Goal: Task Accomplishment & Management: Use online tool/utility

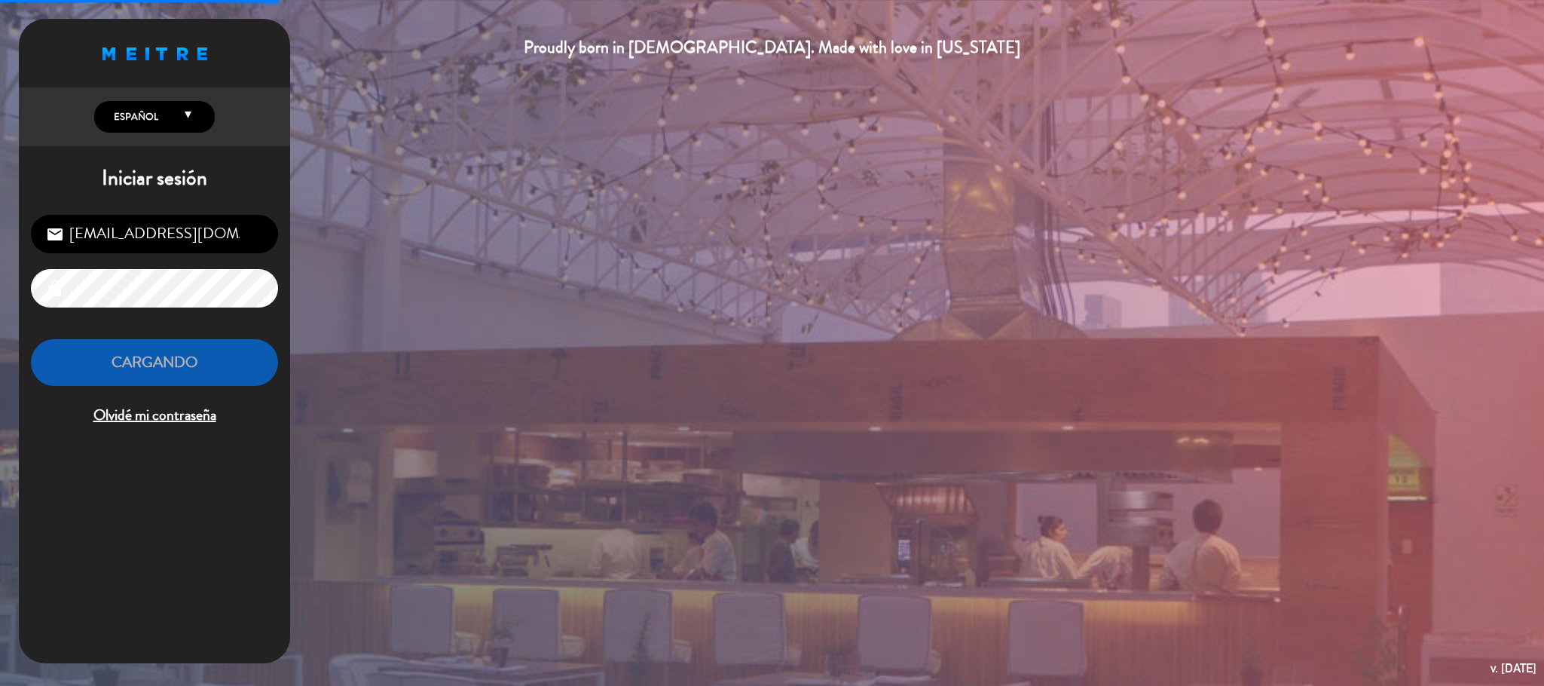
scroll to position [583, 0]
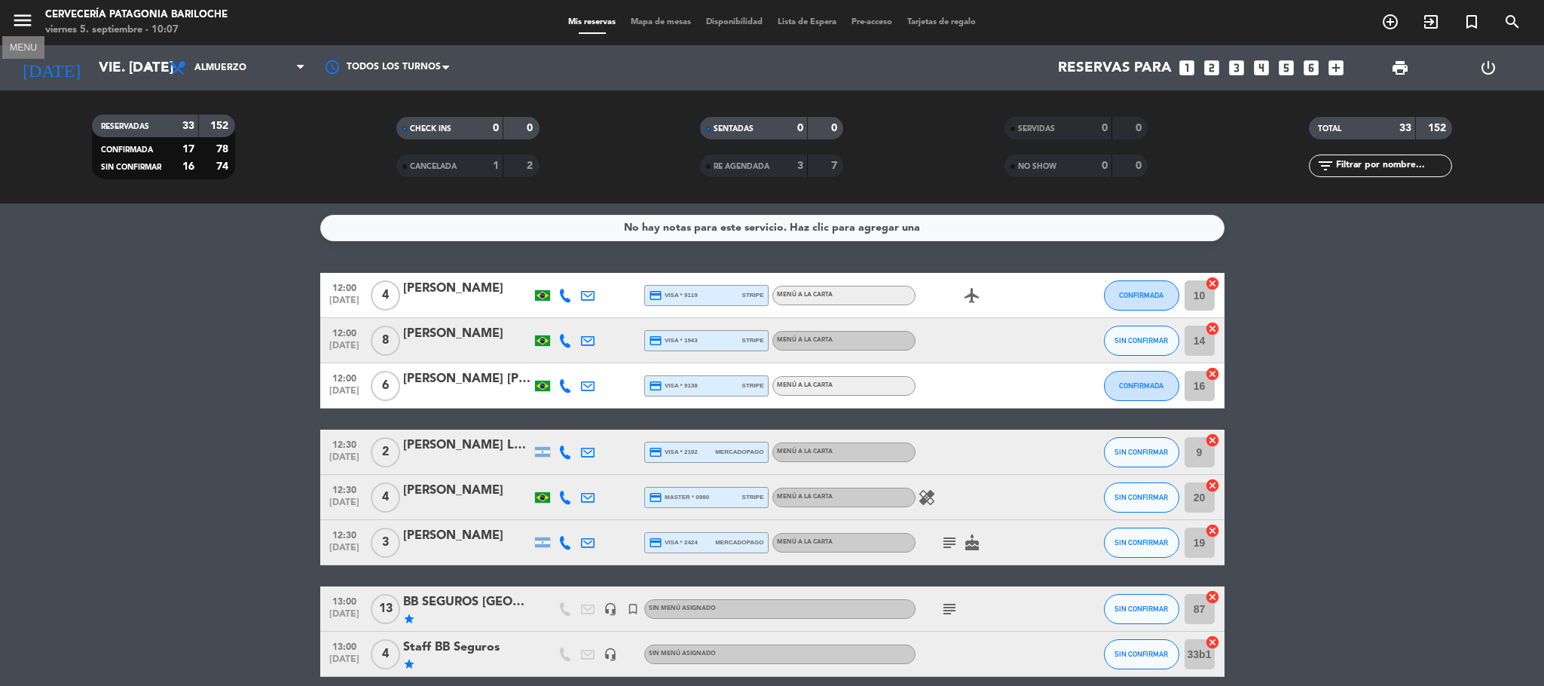
click at [23, 16] on icon "menu" at bounding box center [22, 20] width 23 height 23
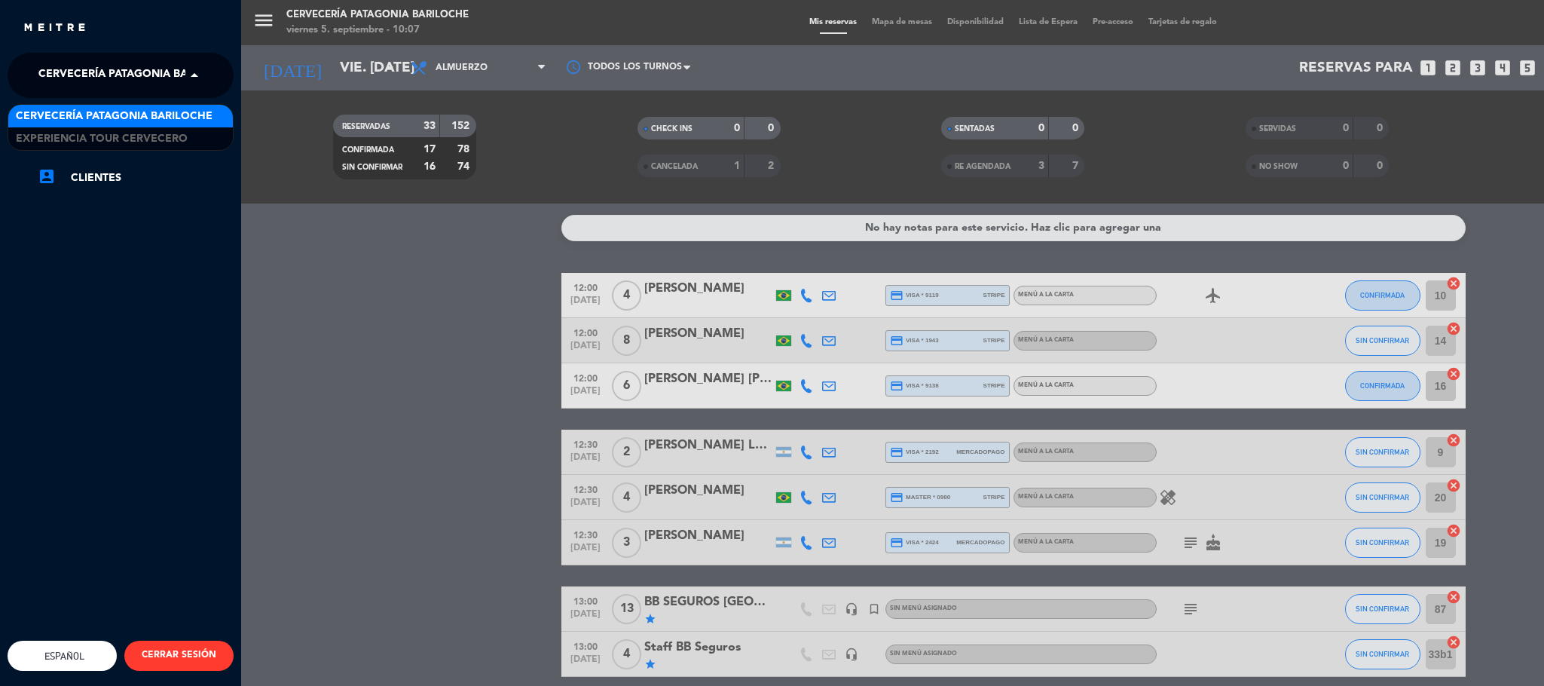
click at [63, 60] on span "Cervecería Patagonia Bariloche" at bounding box center [136, 76] width 197 height 32
click at [114, 147] on span "Experiencia Tour Cervecero" at bounding box center [102, 138] width 172 height 17
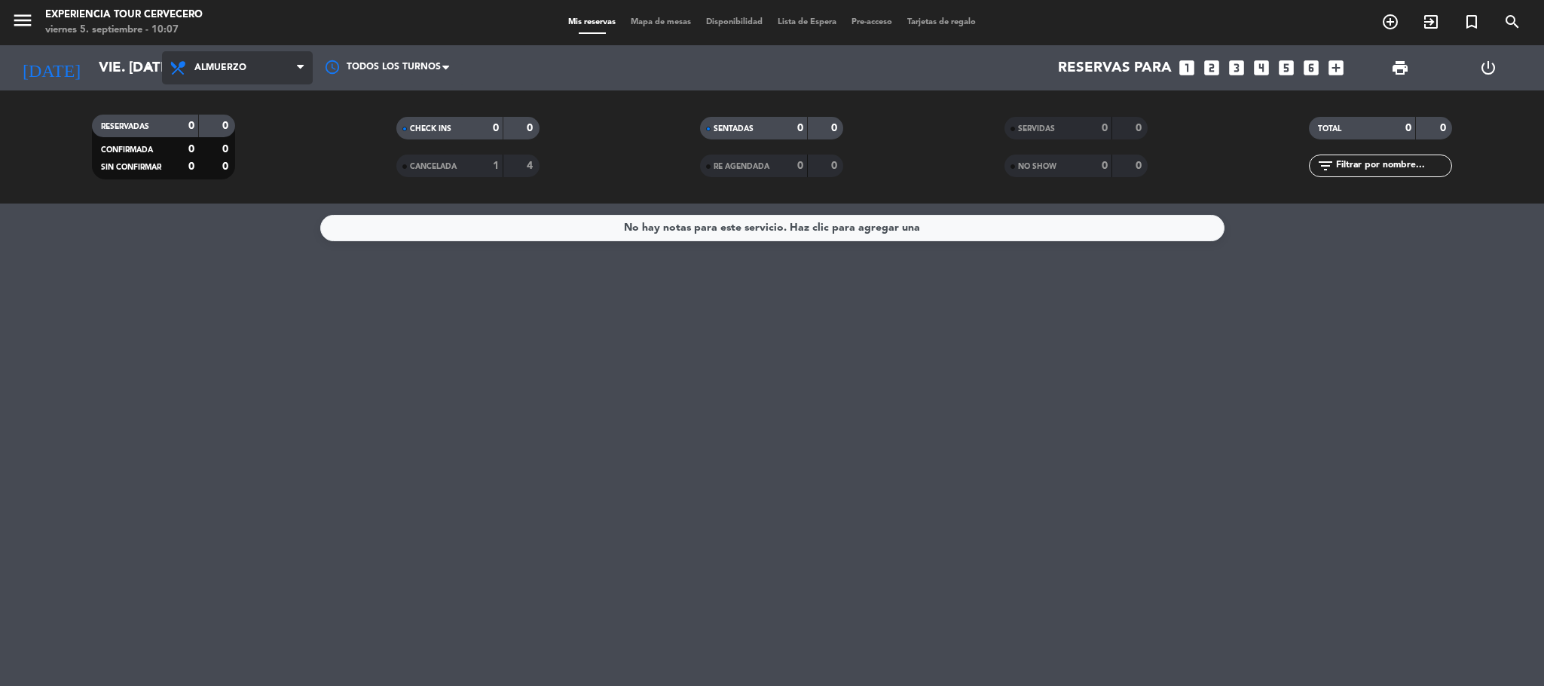
click at [283, 57] on span "Almuerzo" at bounding box center [237, 67] width 151 height 33
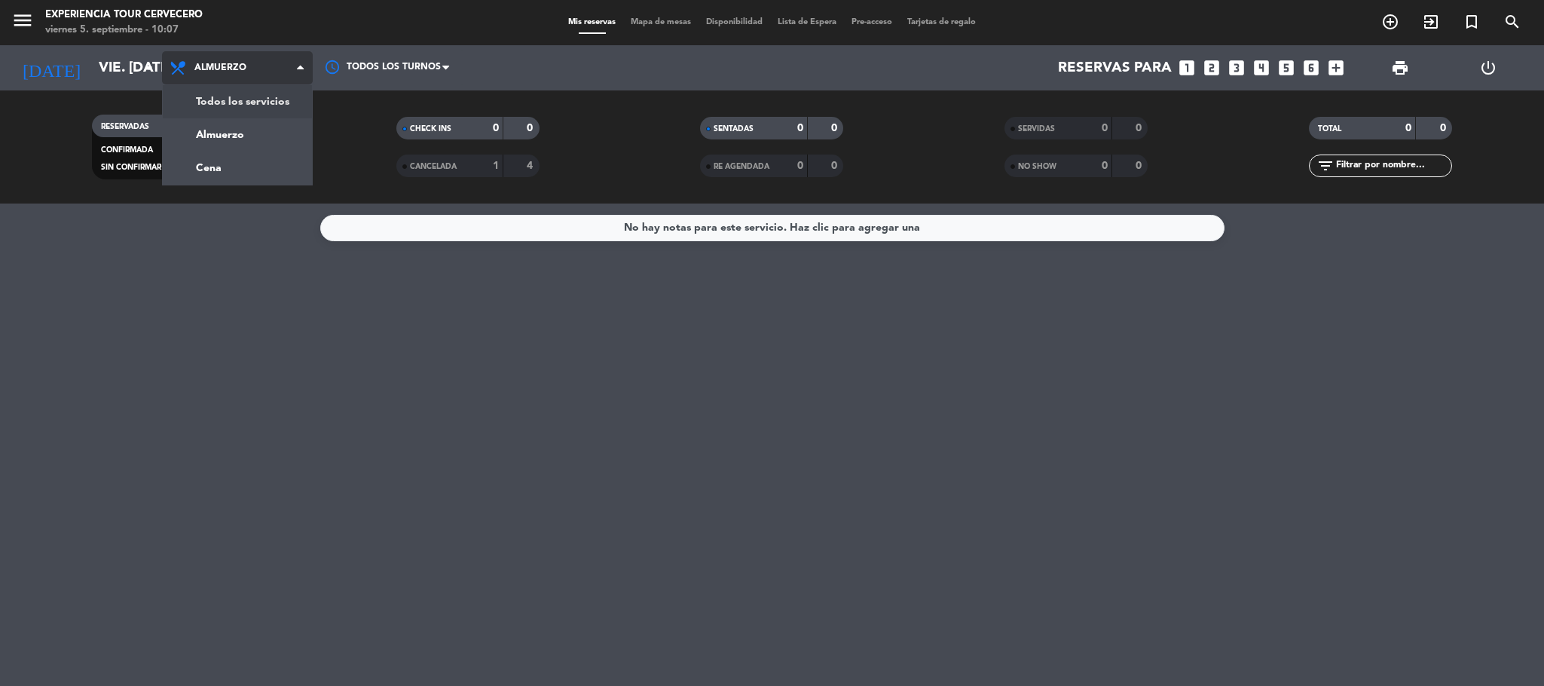
click at [267, 91] on div "menu Experiencia Tour Cervecero viernes 5. septiembre - 10:07 Mis reservas Mapa…" at bounding box center [772, 101] width 1544 height 203
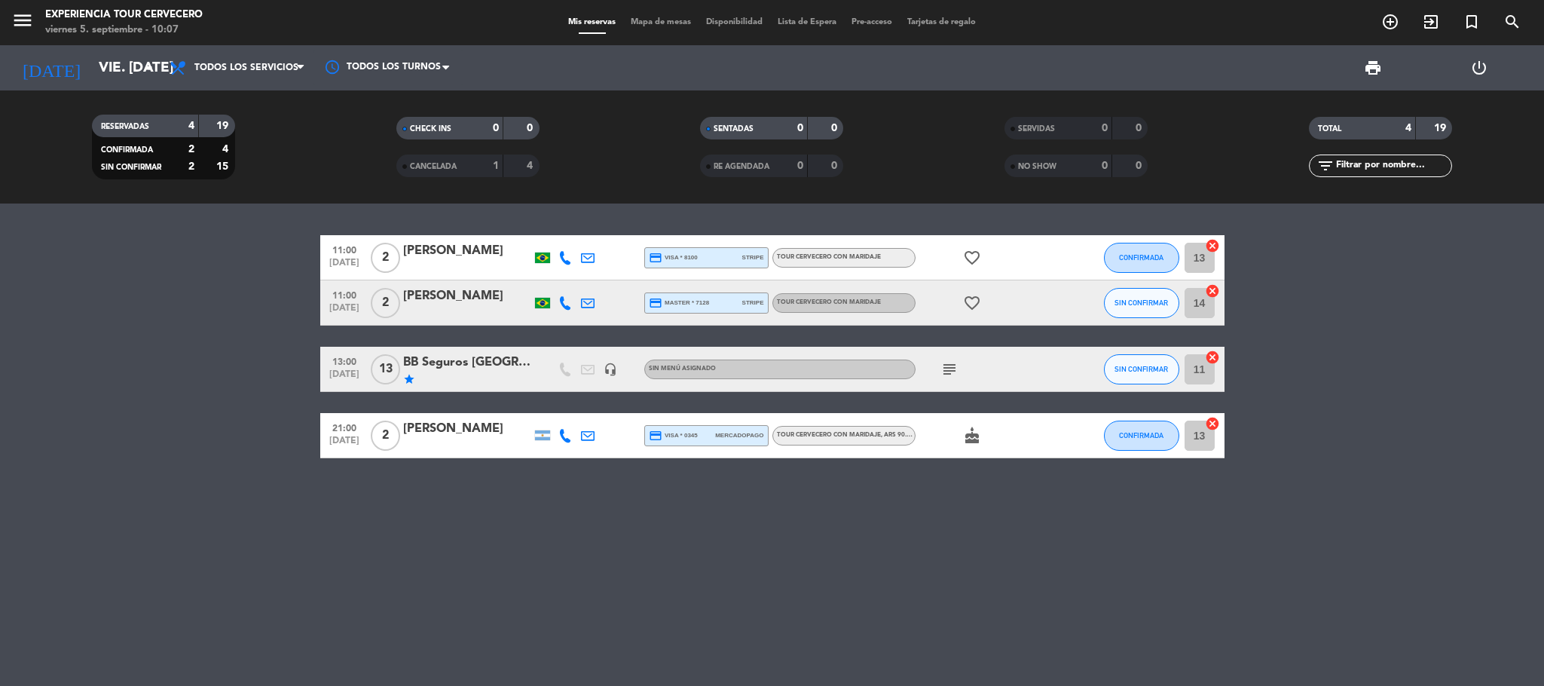
click at [564, 256] on icon at bounding box center [565, 258] width 14 height 14
click at [546, 225] on span "Copiar" at bounding box center [551, 232] width 32 height 16
click at [563, 303] on icon at bounding box center [565, 303] width 14 height 14
click at [550, 274] on span "Copiar" at bounding box center [551, 277] width 32 height 16
click at [14, 17] on icon "menu" at bounding box center [22, 20] width 23 height 23
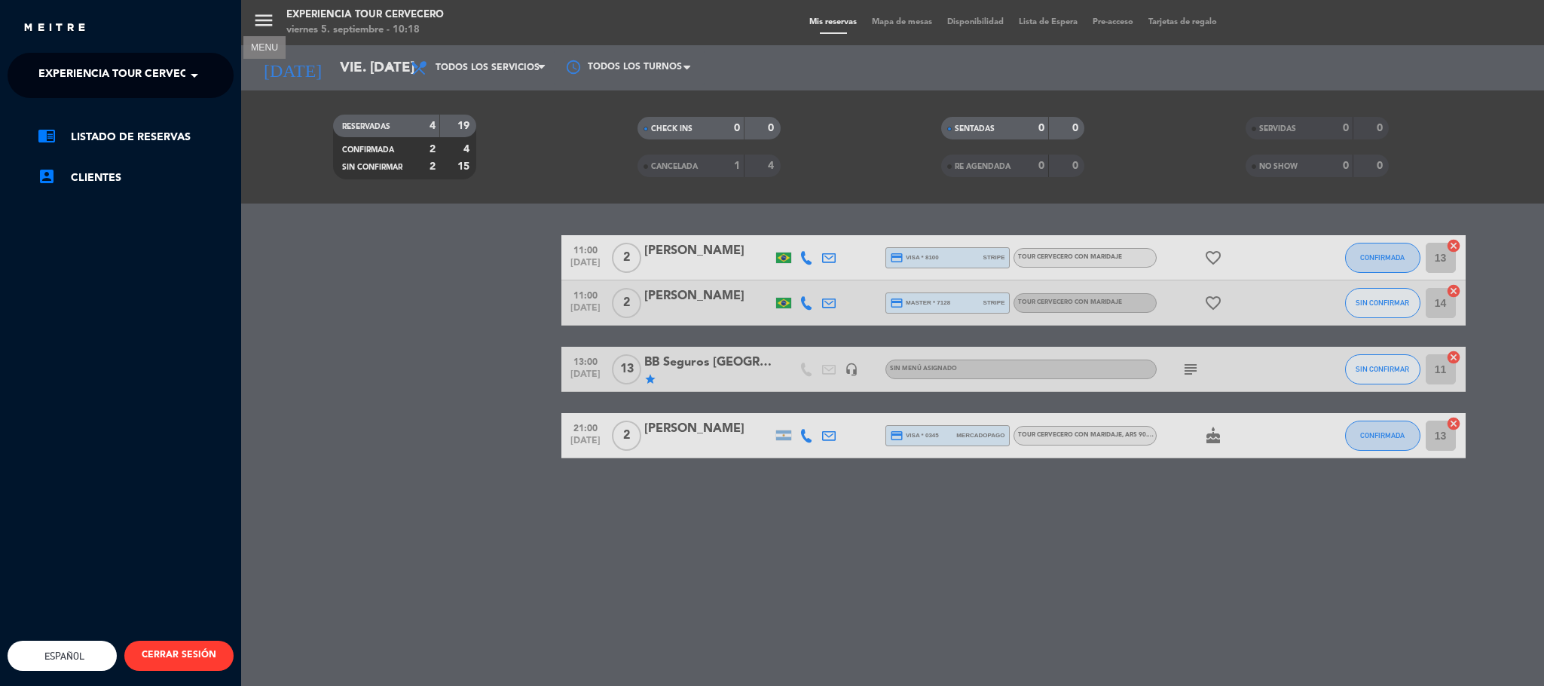
click at [195, 78] on span at bounding box center [198, 76] width 26 height 32
click at [197, 118] on span "Cervecería Patagonia Bariloche" at bounding box center [114, 116] width 197 height 17
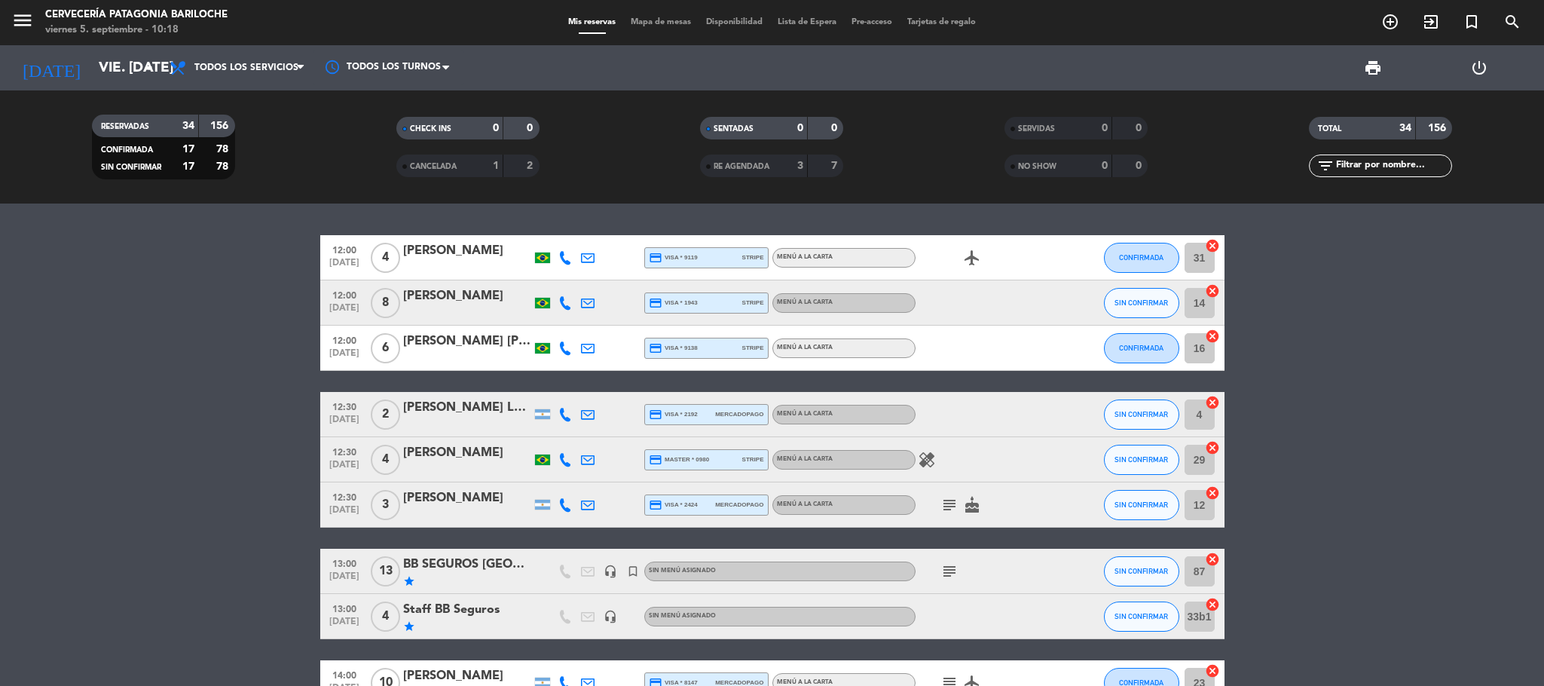
click at [662, 20] on span "Mapa de mesas" at bounding box center [660, 22] width 75 height 8
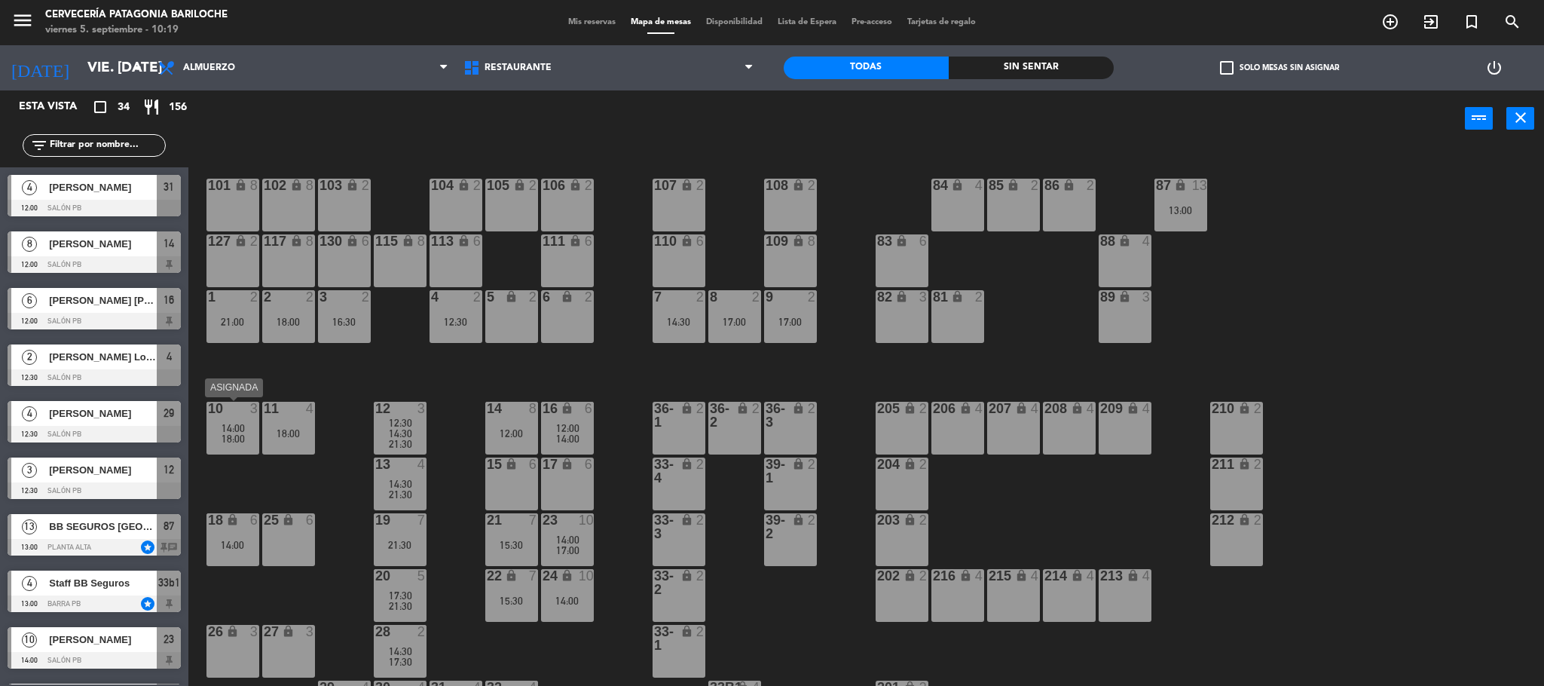
click at [243, 423] on span "14:00" at bounding box center [233, 428] width 23 height 12
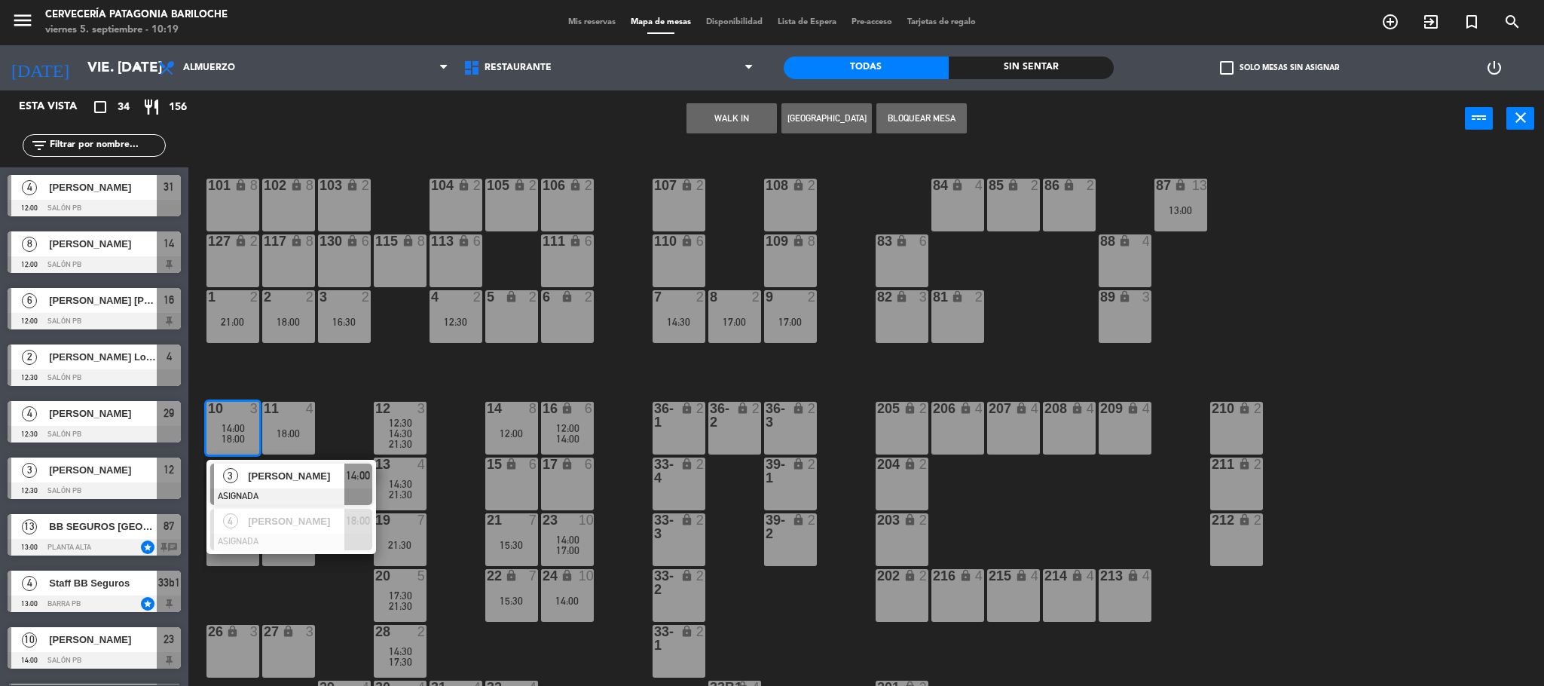
scroll to position [43, 0]
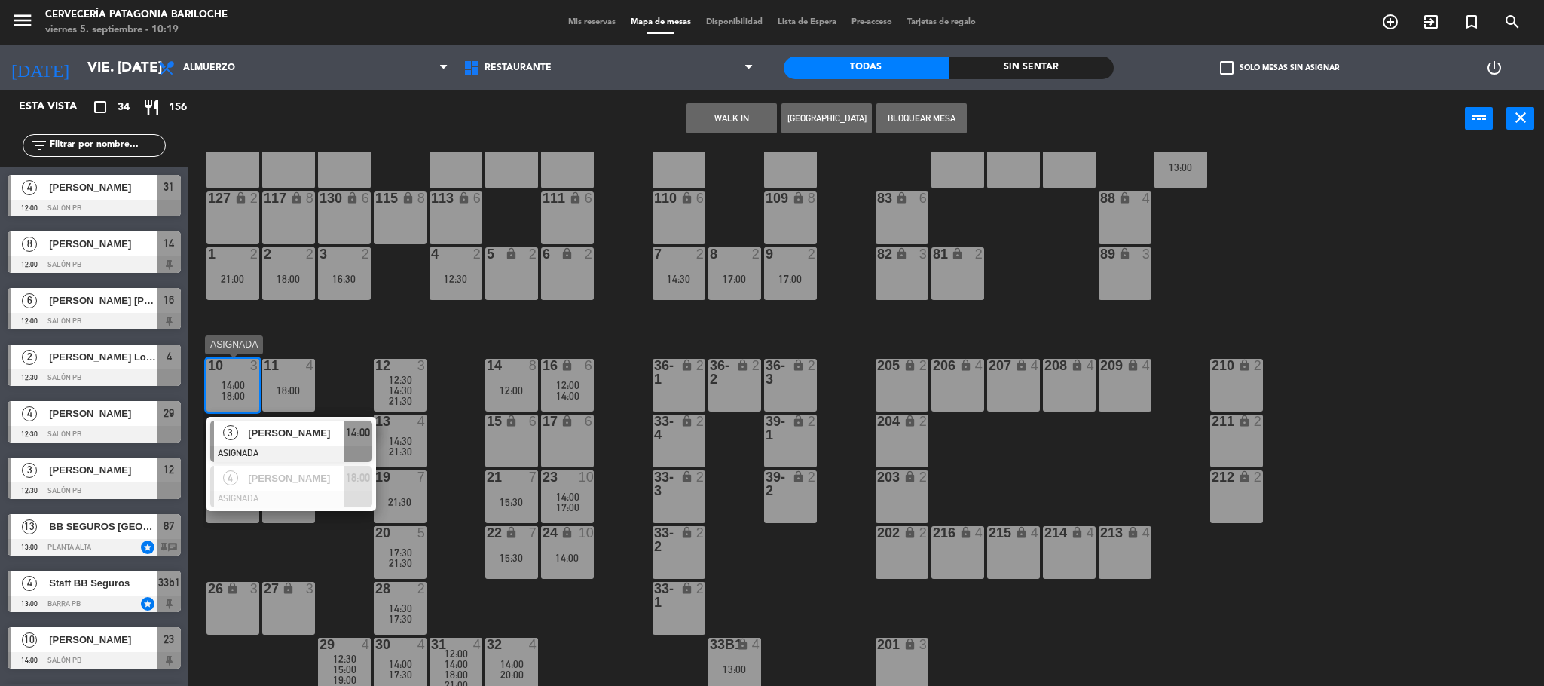
click at [267, 445] on div at bounding box center [291, 453] width 162 height 17
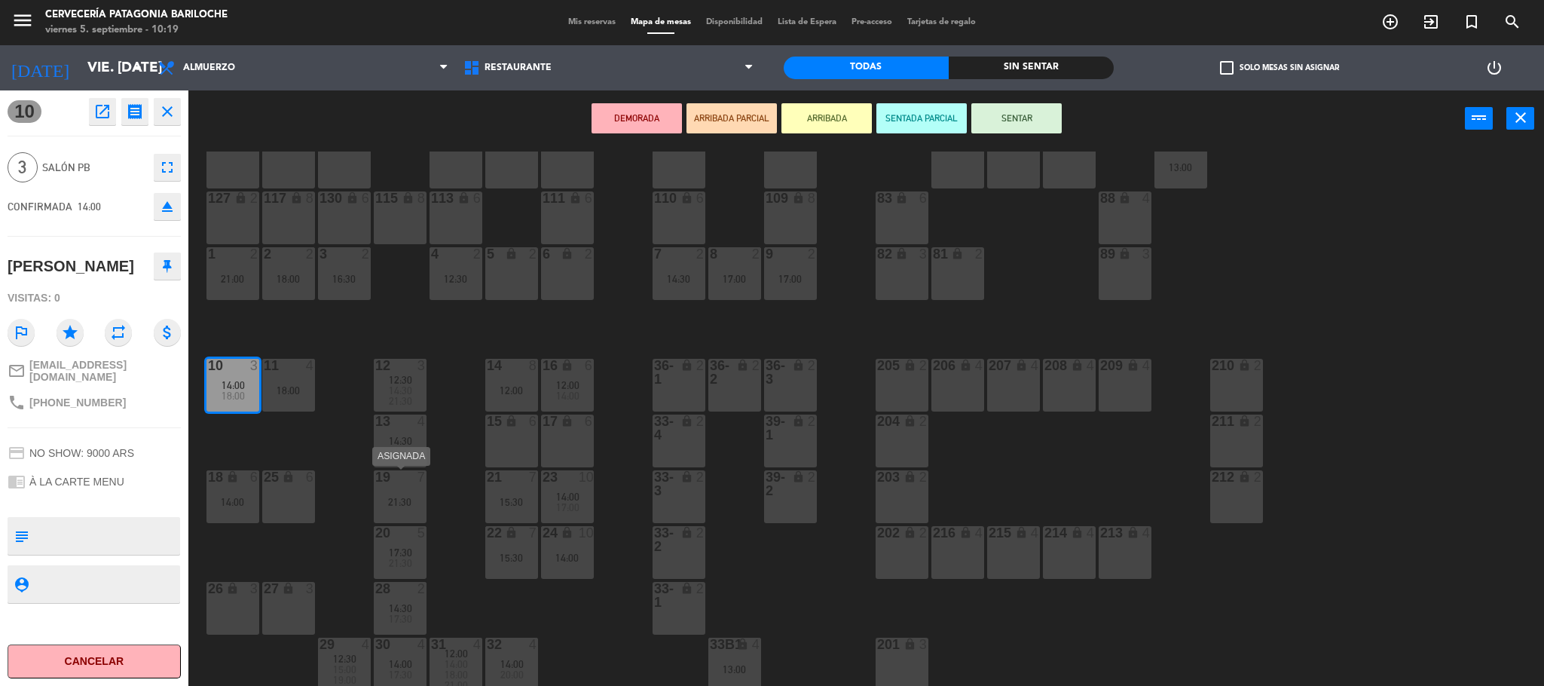
click at [407, 473] on div at bounding box center [399, 477] width 25 height 14
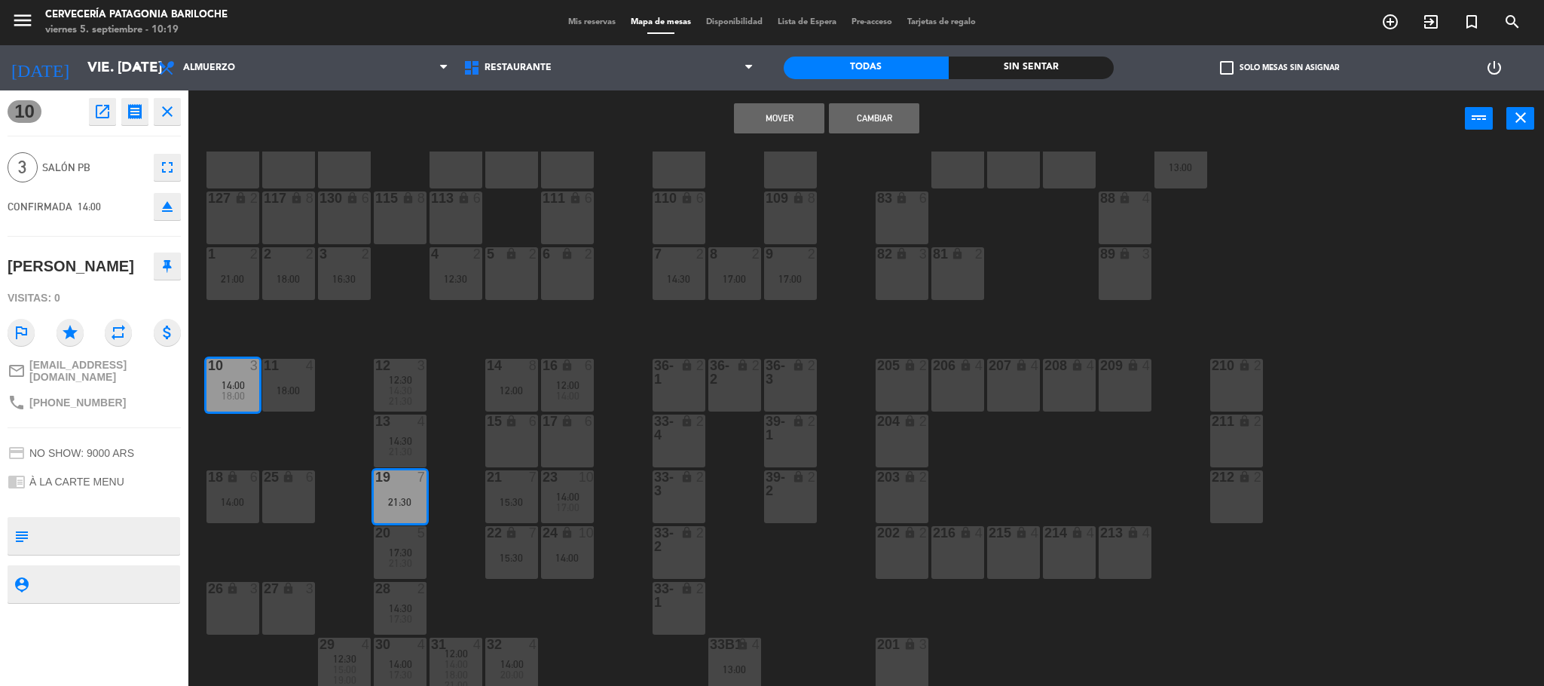
click at [772, 120] on button "Mover" at bounding box center [779, 118] width 90 height 30
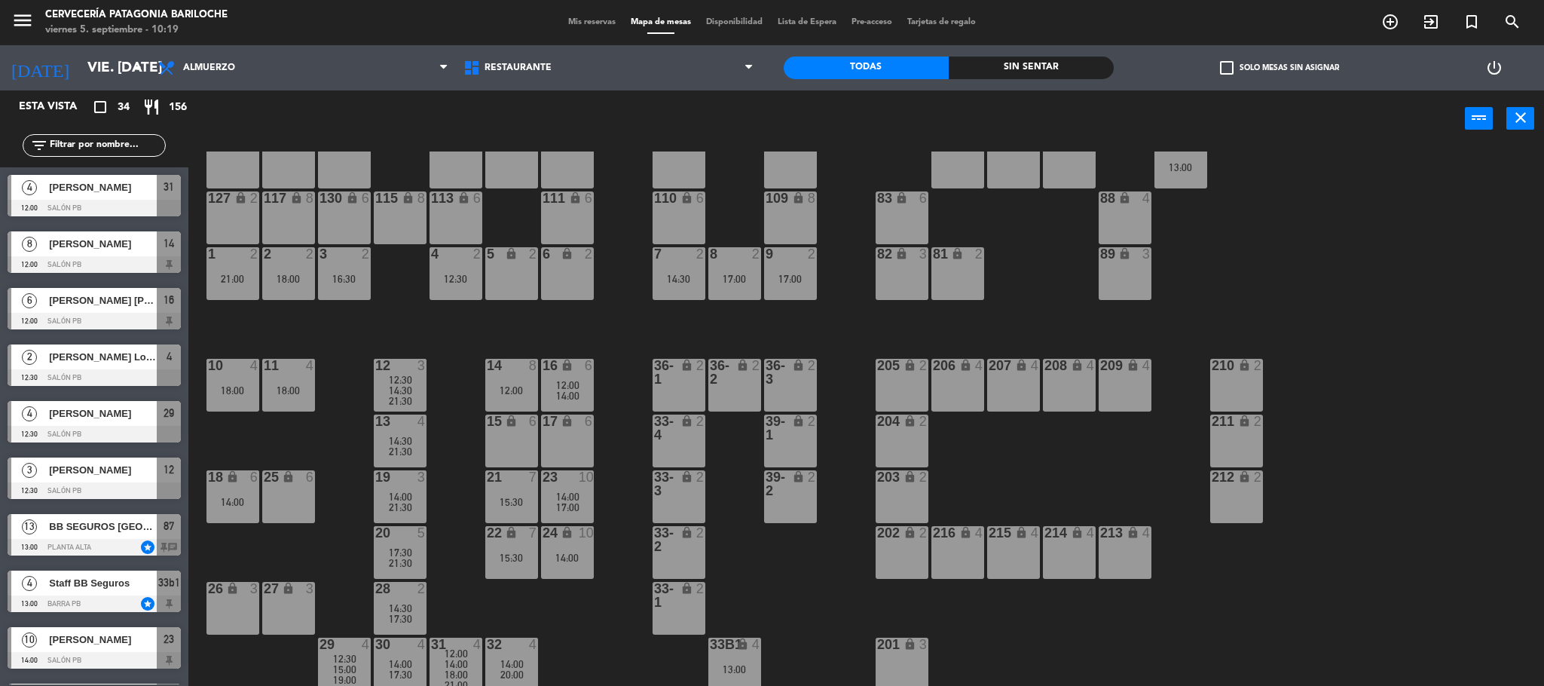
scroll to position [5, 0]
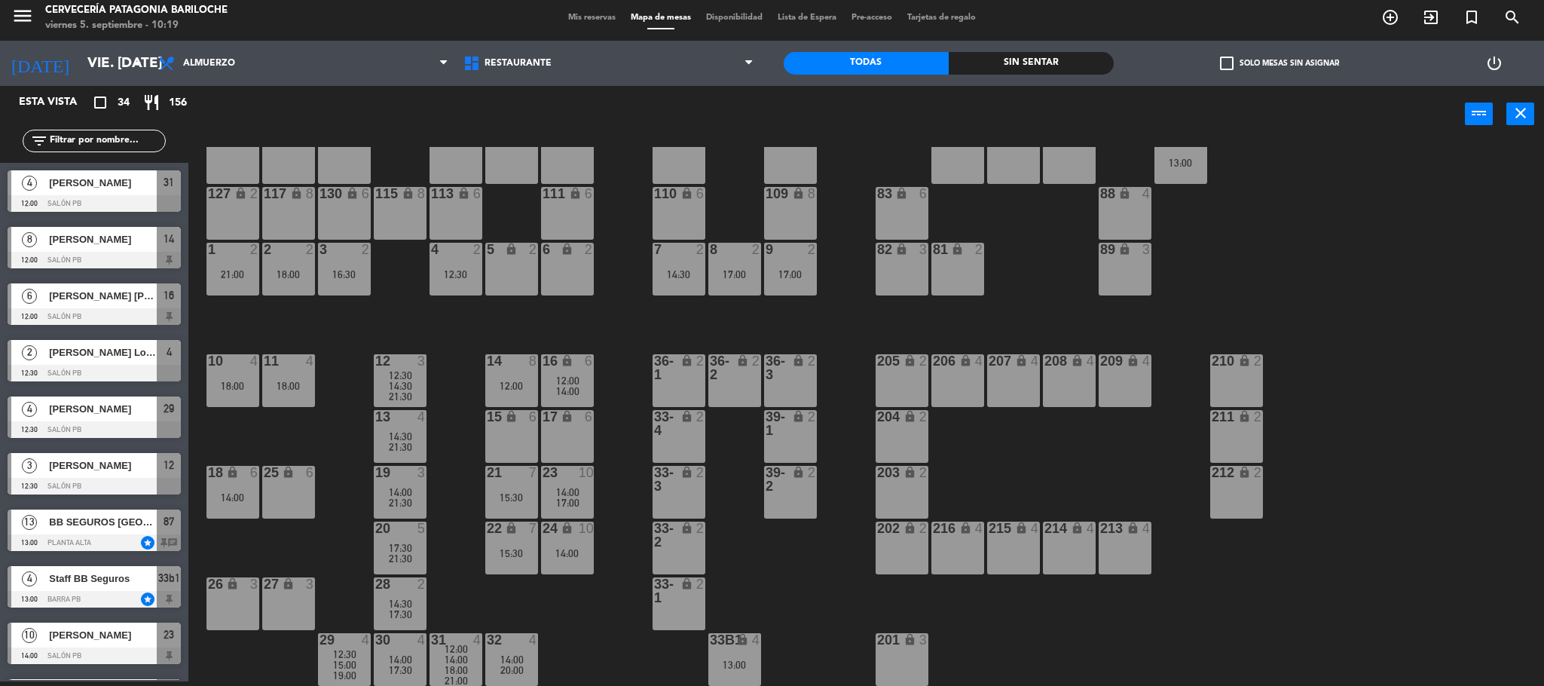
click at [270, 384] on div "18:00" at bounding box center [288, 386] width 53 height 11
click at [238, 382] on div "18:00" at bounding box center [232, 386] width 53 height 11
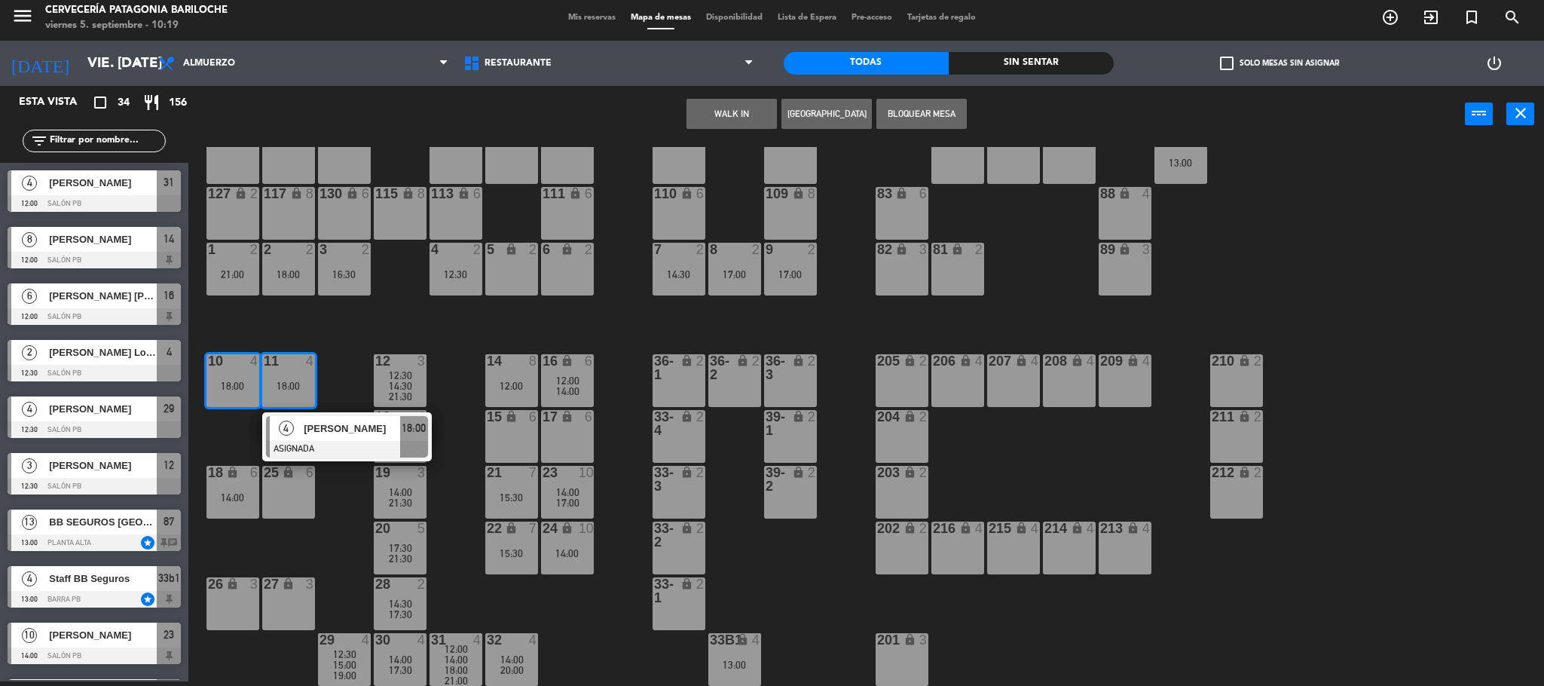
click at [704, 109] on button "WALK IN" at bounding box center [731, 114] width 90 height 30
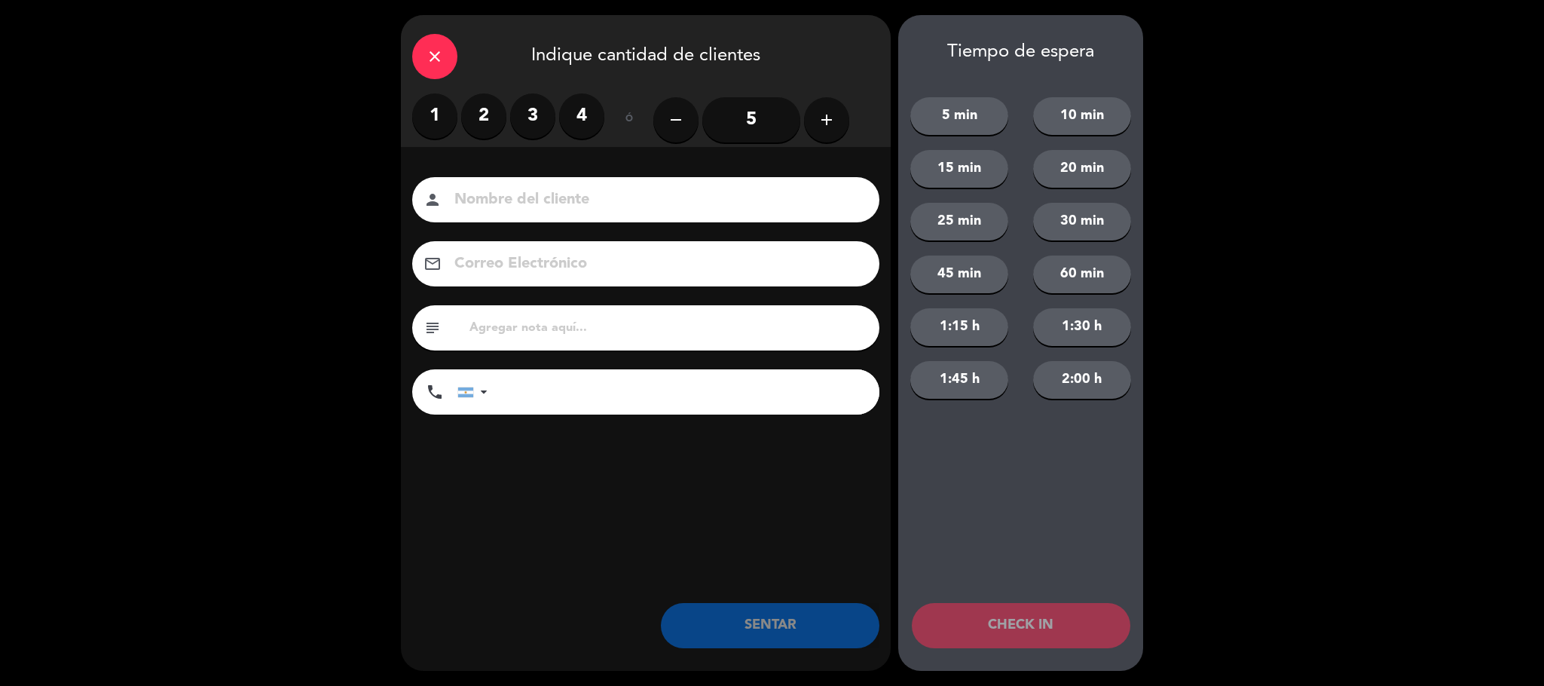
click at [419, 50] on div "close" at bounding box center [434, 56] width 45 height 45
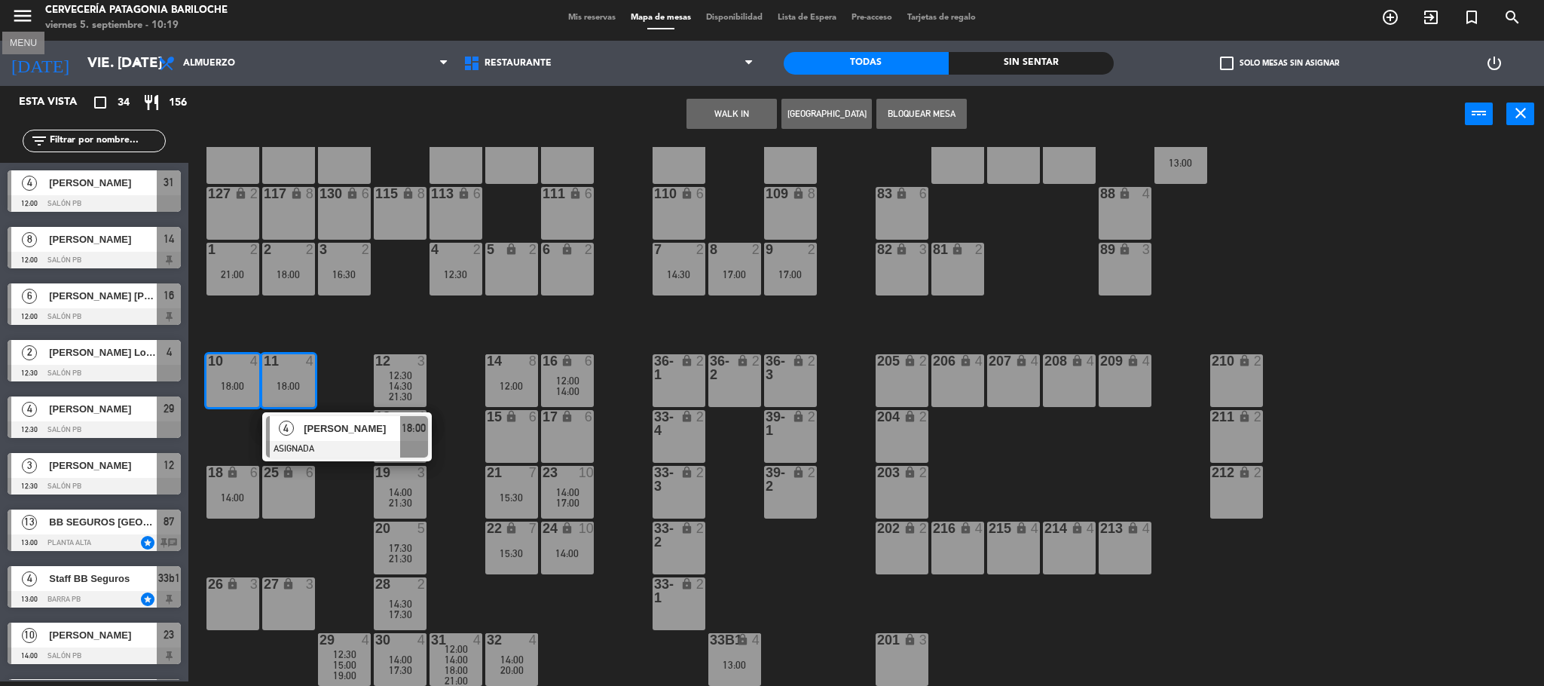
click at [19, 20] on icon "menu" at bounding box center [22, 16] width 23 height 23
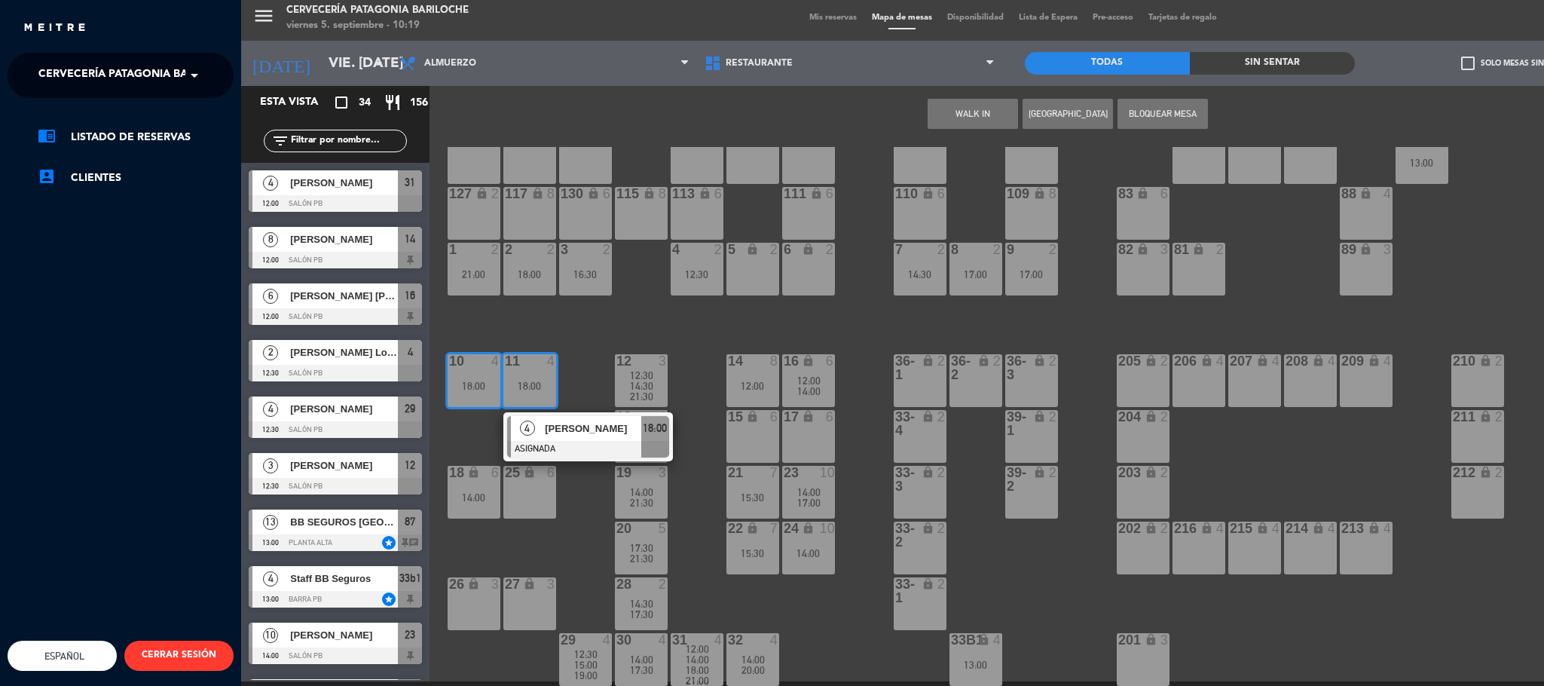
click at [165, 71] on span "Cervecería Patagonia Bariloche" at bounding box center [136, 76] width 197 height 32
click at [166, 127] on div "Experiencia Tour Cervecero" at bounding box center [120, 138] width 225 height 23
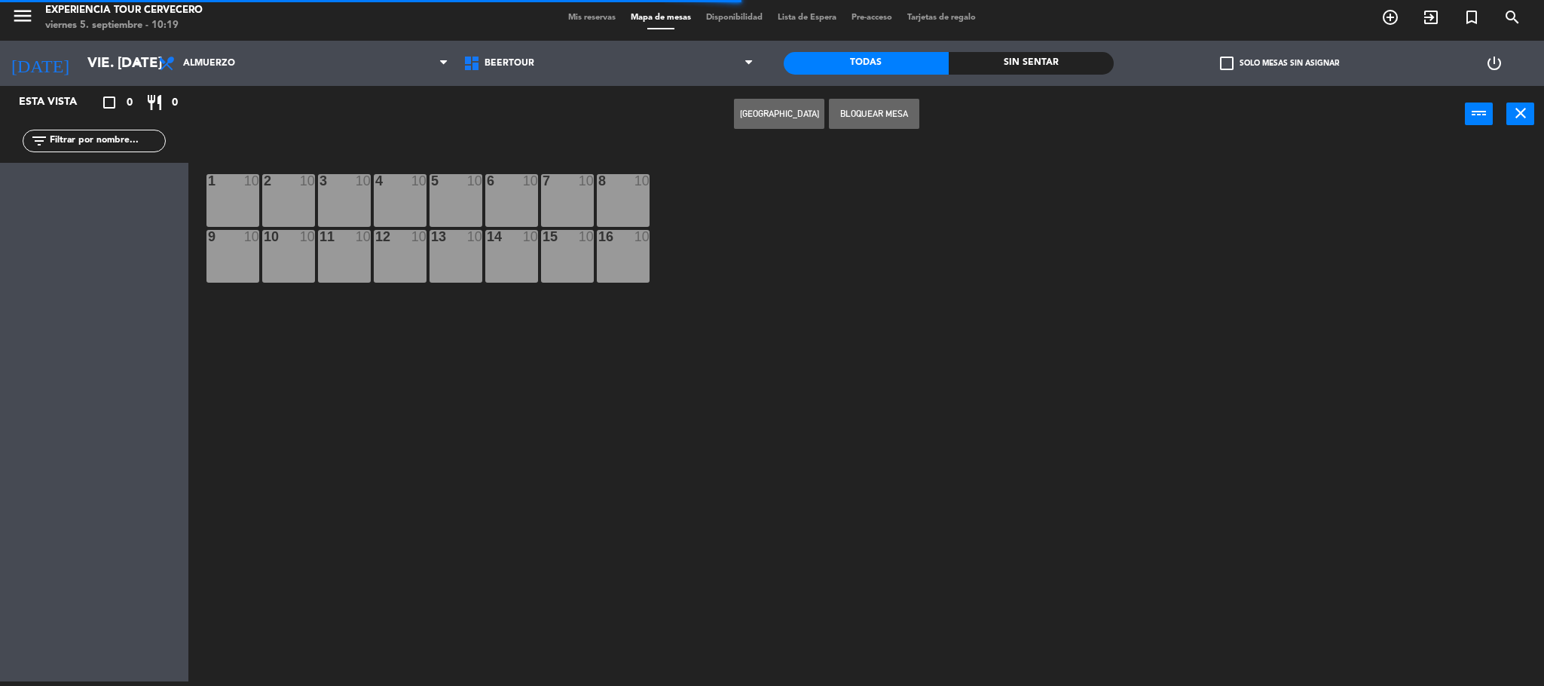
scroll to position [0, 0]
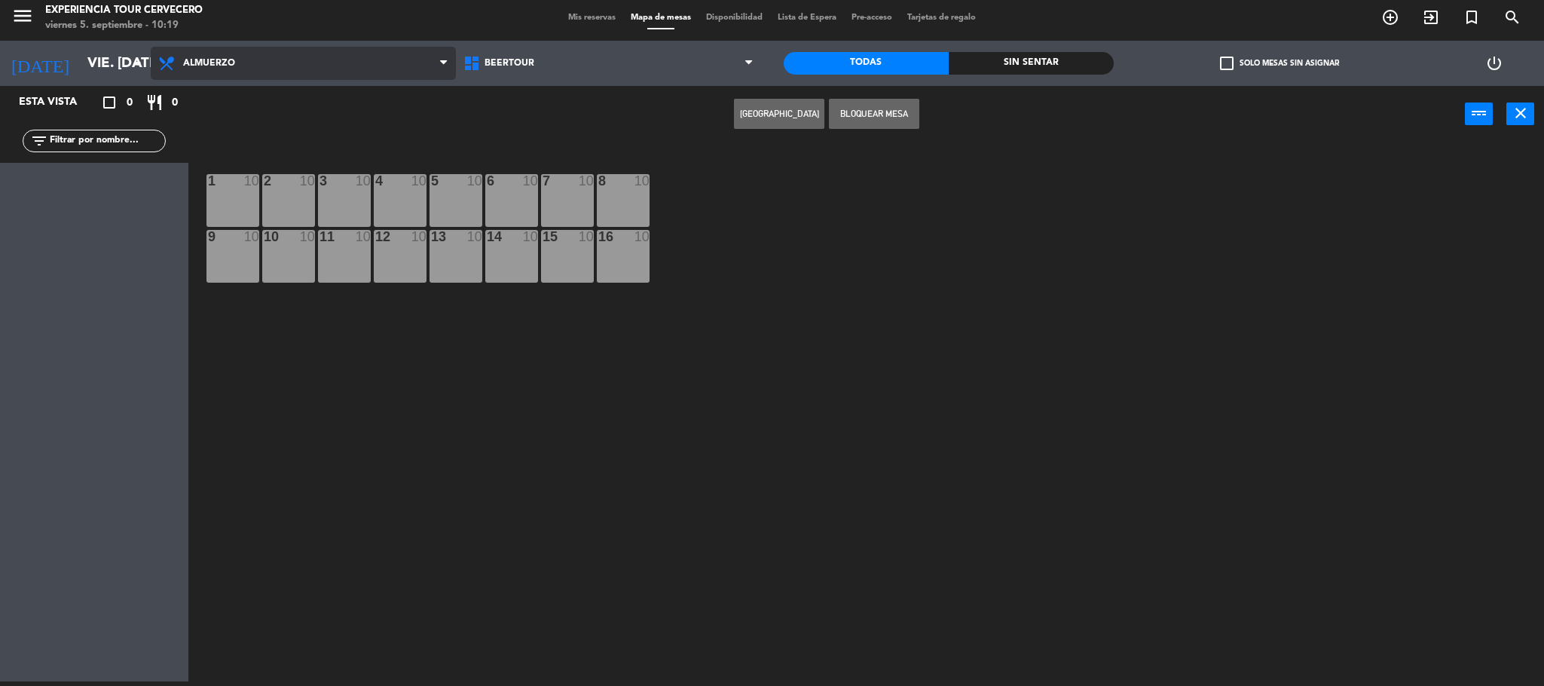
click at [209, 63] on span "Almuerzo" at bounding box center [209, 63] width 52 height 11
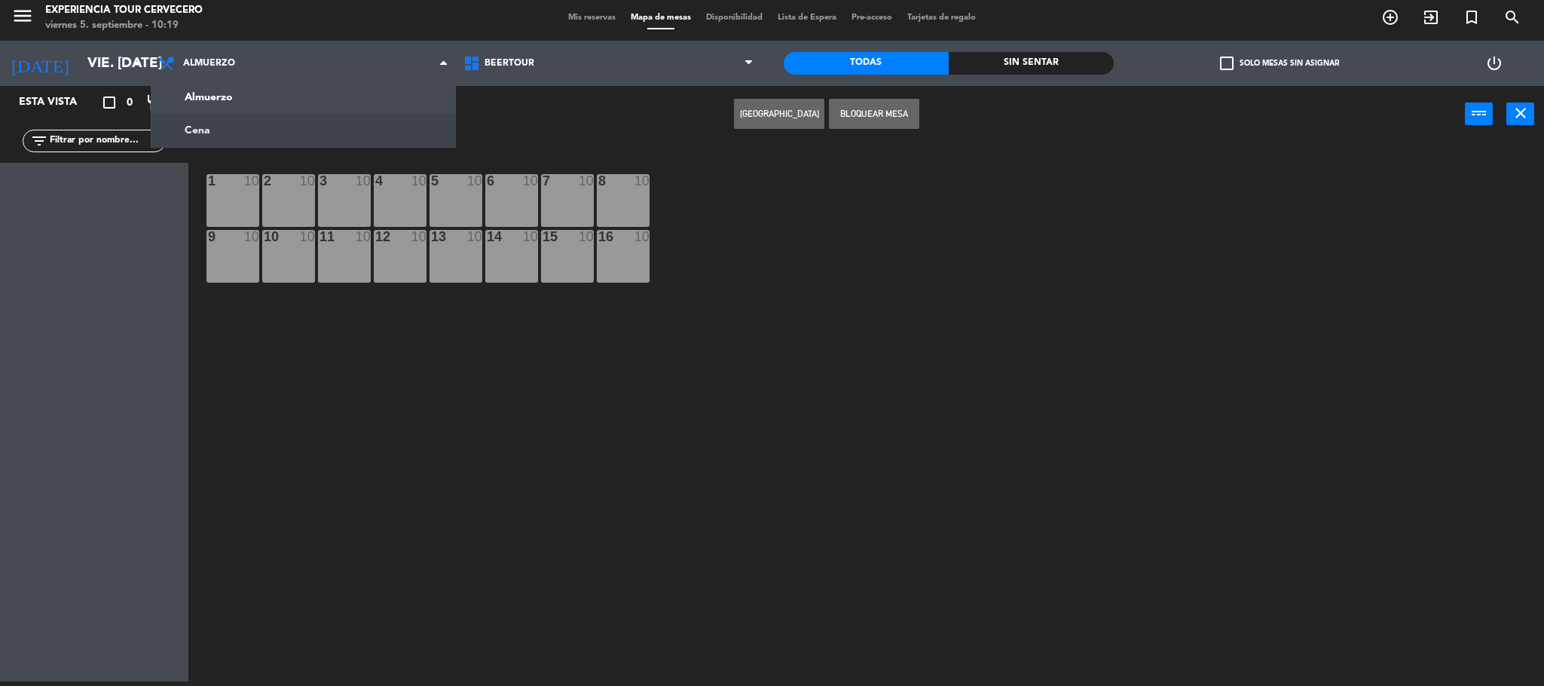
click at [521, 125] on div "Crear Reserva Bloquear Mesa power_input close" at bounding box center [826, 114] width 1276 height 57
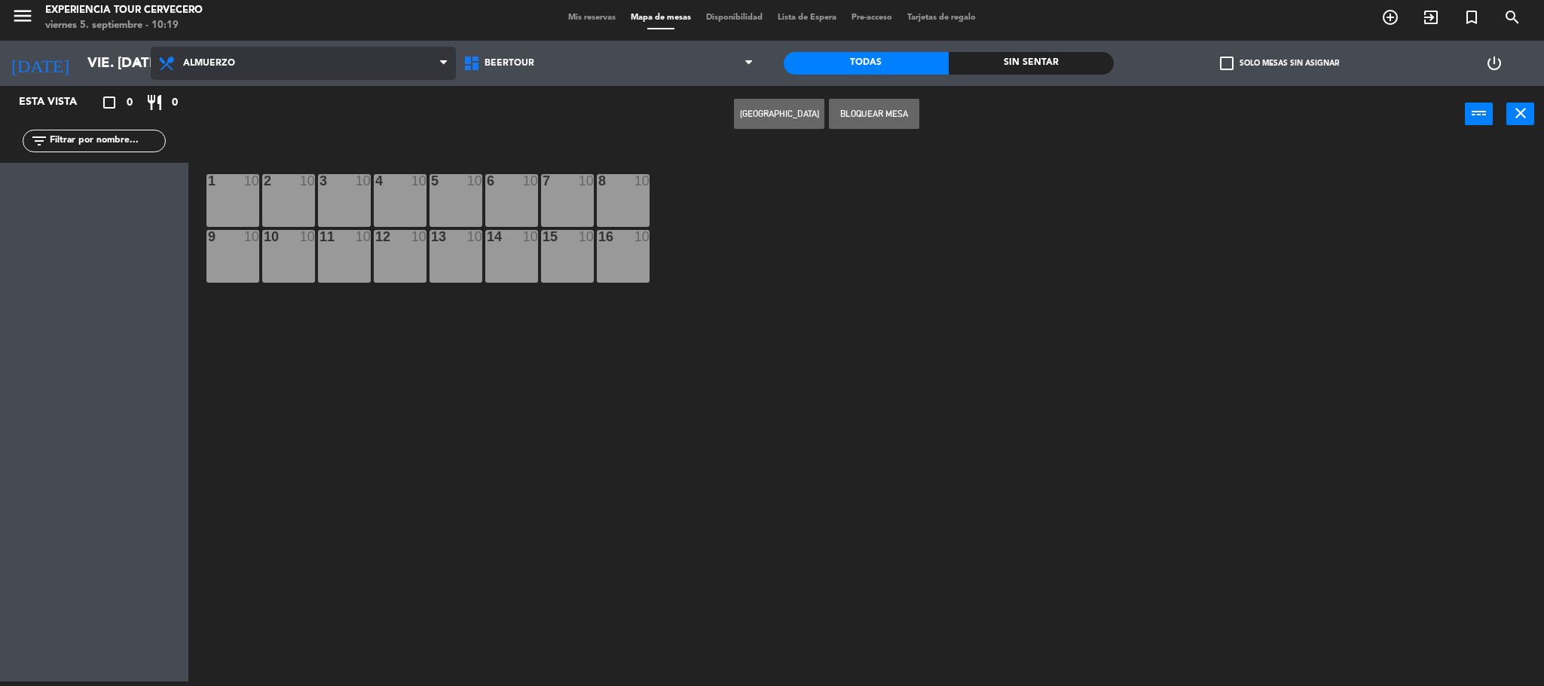
click at [283, 60] on span "Almuerzo" at bounding box center [303, 63] width 305 height 33
click at [314, 102] on ng-component "menu Experiencia Tour Cervecero viernes 5. septiembre - 10:19 Mis reservas Mapa…" at bounding box center [772, 340] width 1544 height 690
click at [598, 18] on span "Mis reservas" at bounding box center [592, 18] width 63 height 8
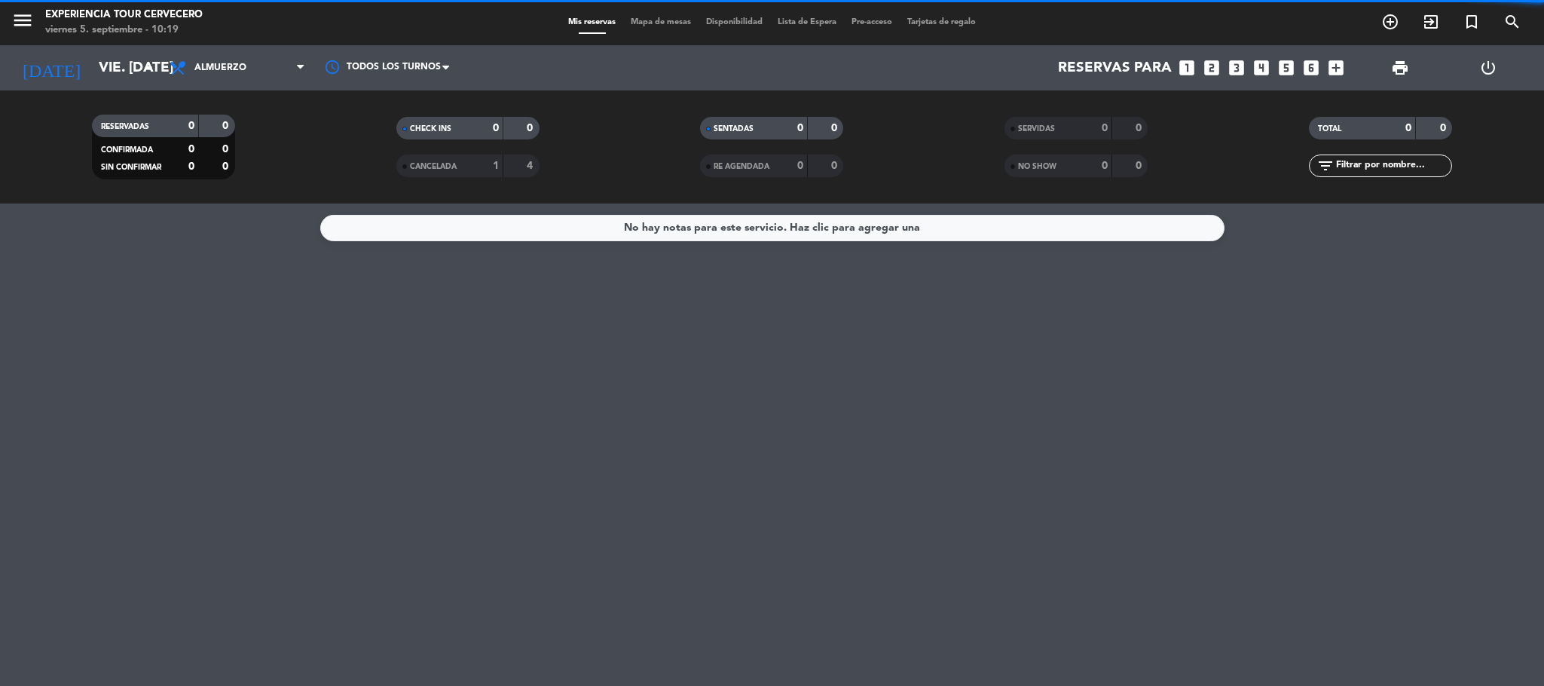
click at [233, 63] on span "Almuerzo" at bounding box center [220, 68] width 52 height 11
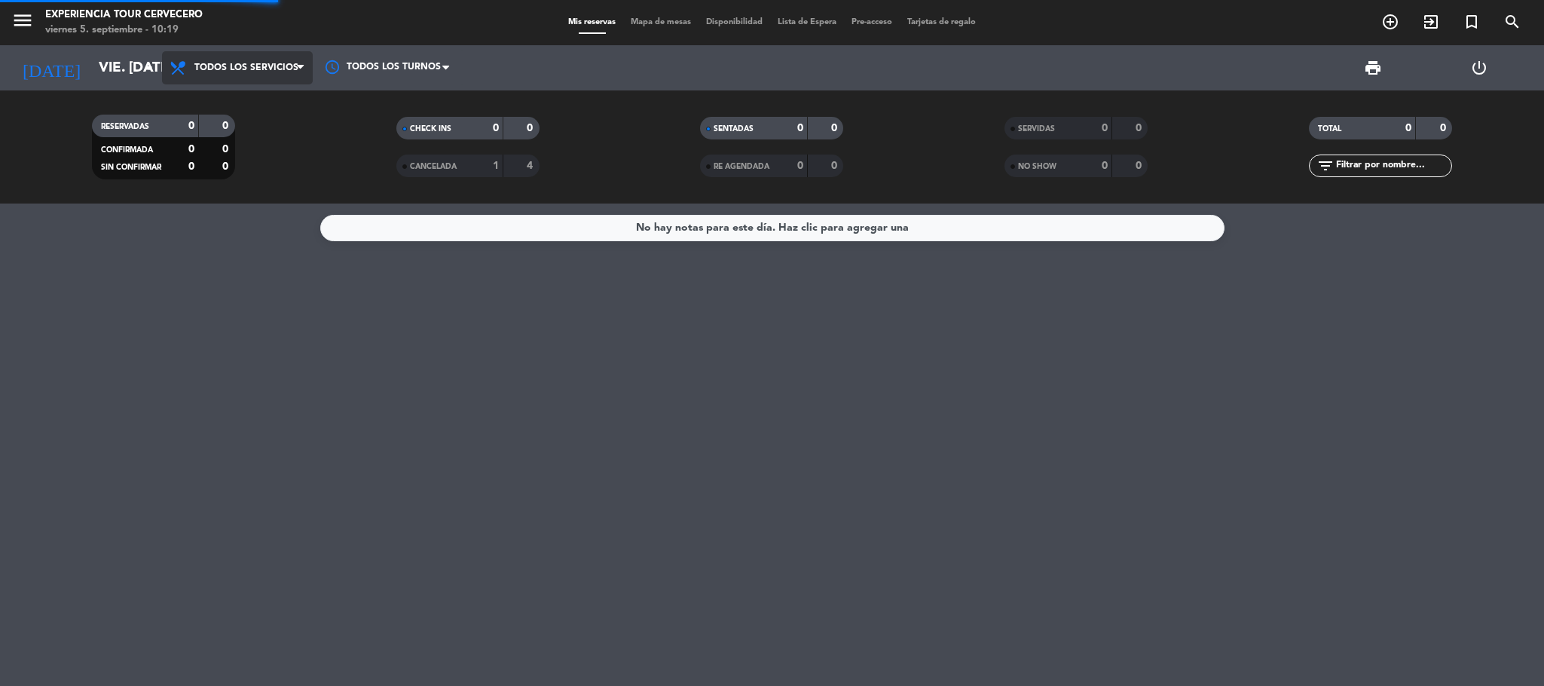
click at [244, 96] on div "menu Experiencia Tour Cervecero viernes 5. septiembre - 10:19 Mis reservas Mapa…" at bounding box center [772, 101] width 1544 height 203
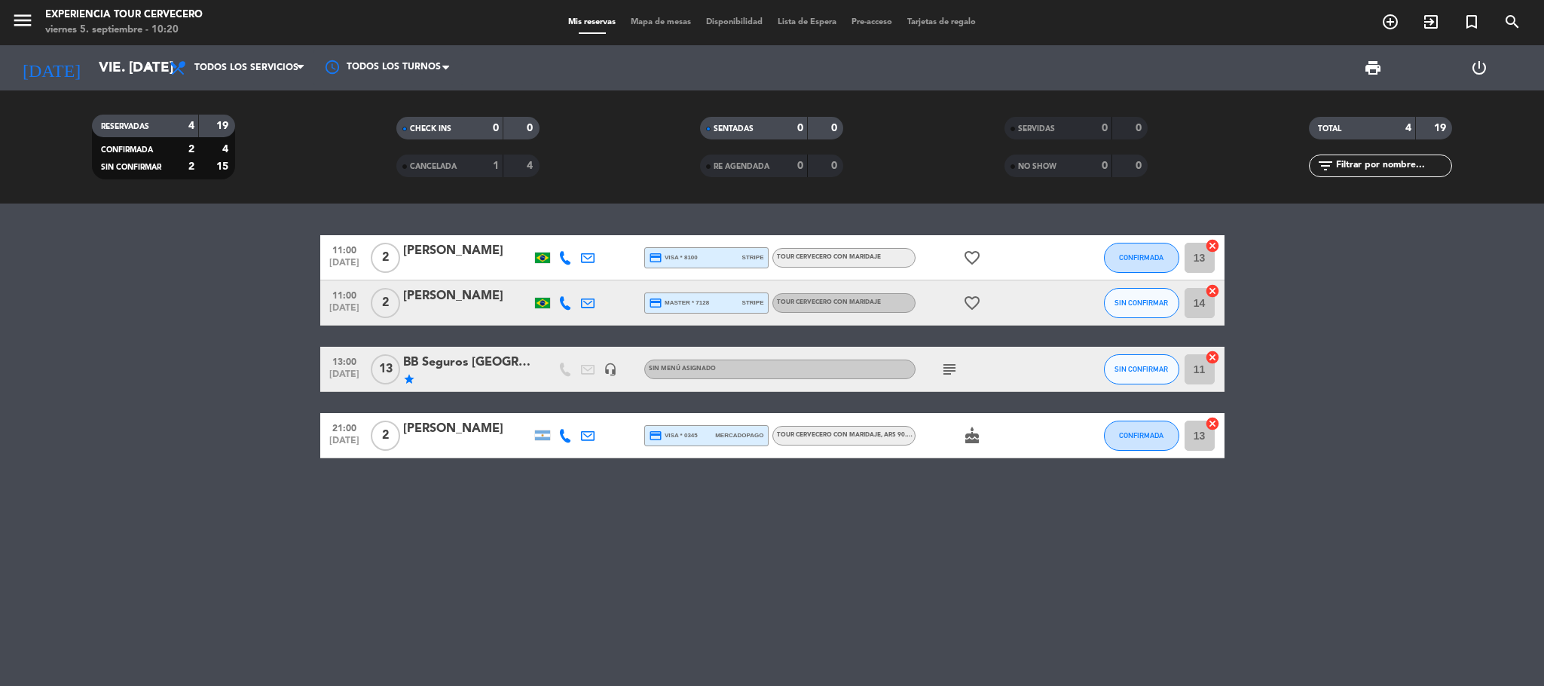
click at [482, 255] on div "[PERSON_NAME]" at bounding box center [467, 251] width 128 height 20
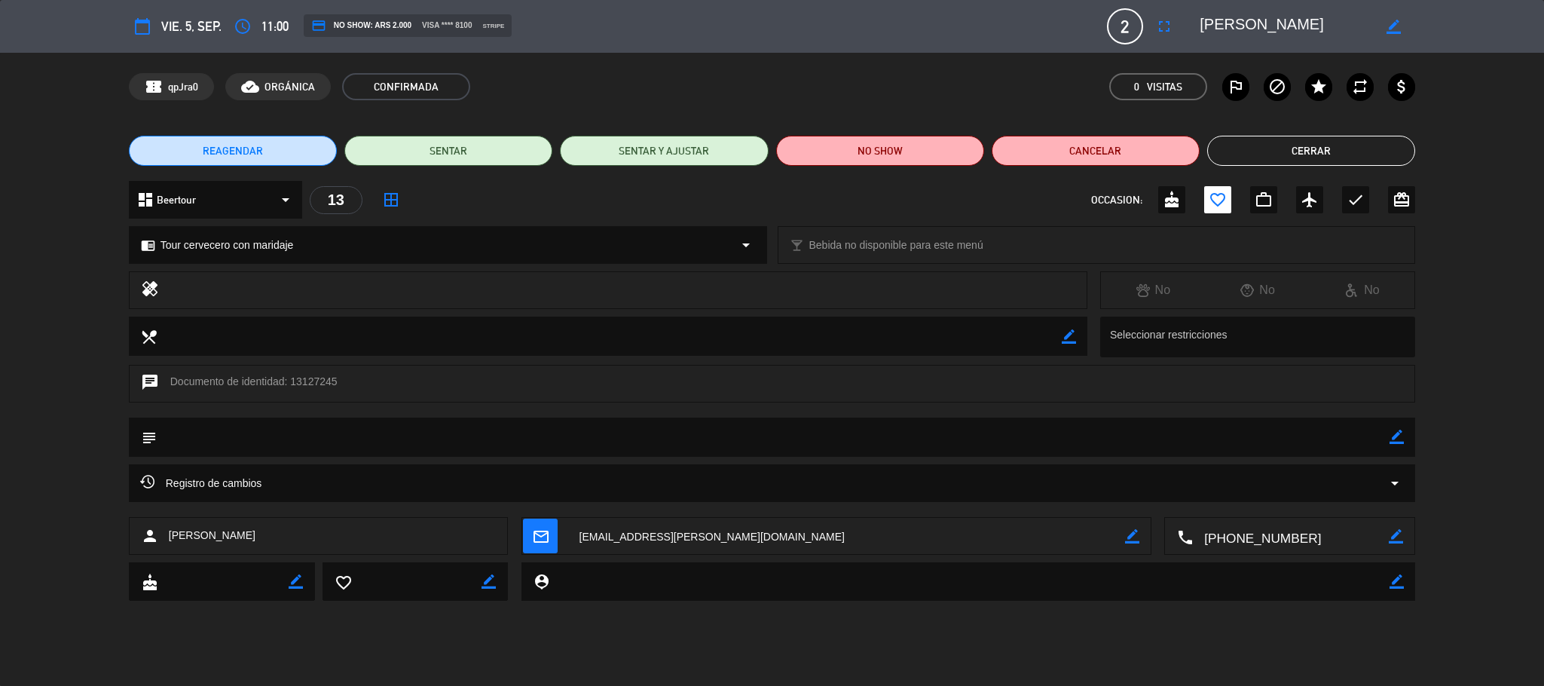
click at [393, 206] on icon "border_all" at bounding box center [391, 200] width 18 height 18
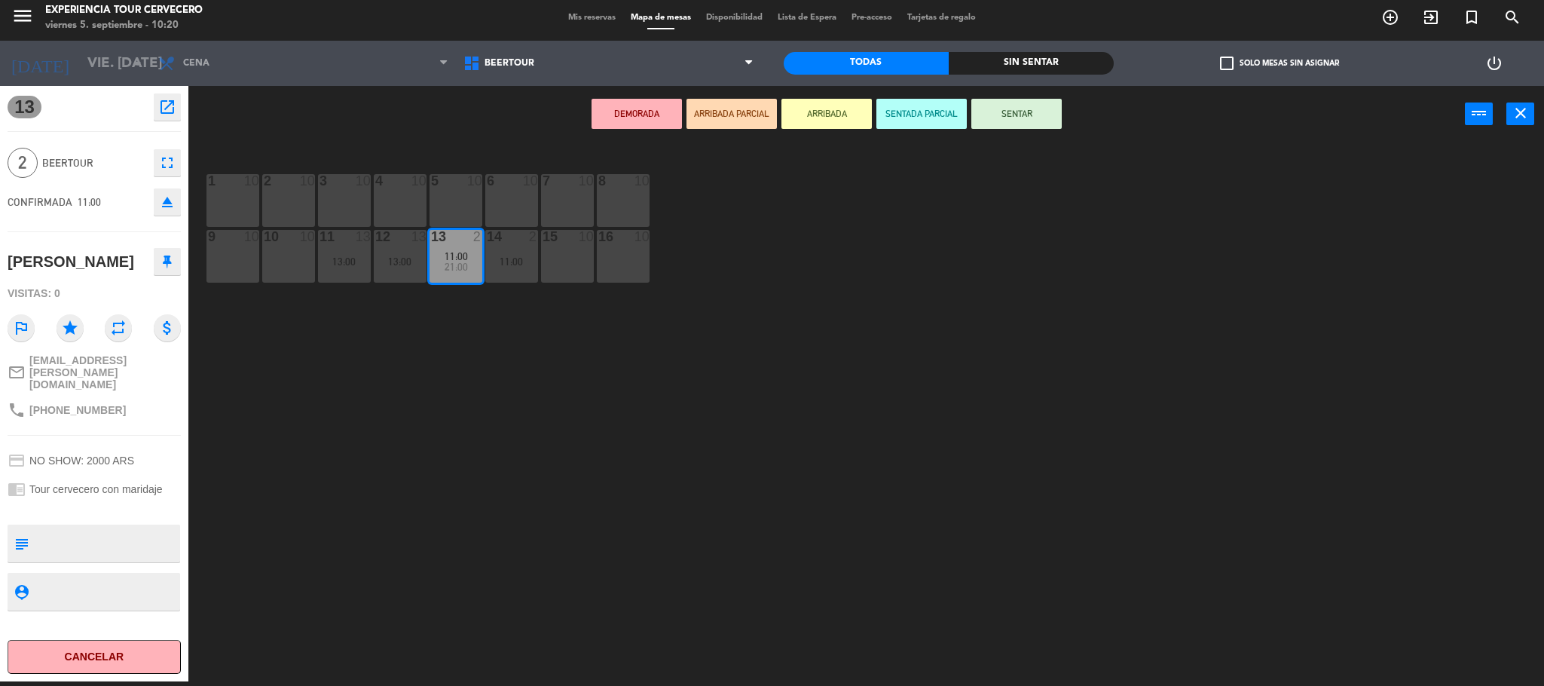
click at [170, 166] on icon "fullscreen" at bounding box center [167, 163] width 18 height 18
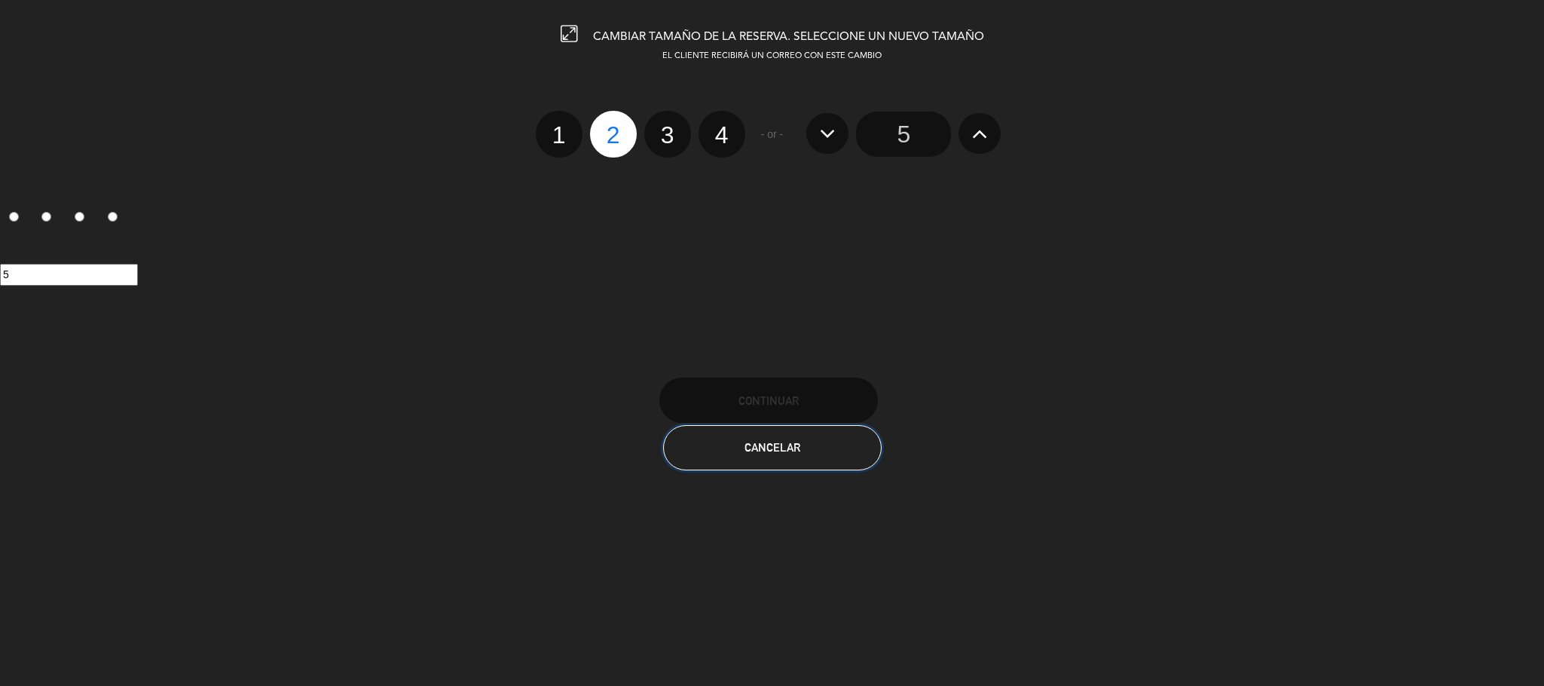
click at [767, 457] on button "Cancelar" at bounding box center [772, 447] width 219 height 45
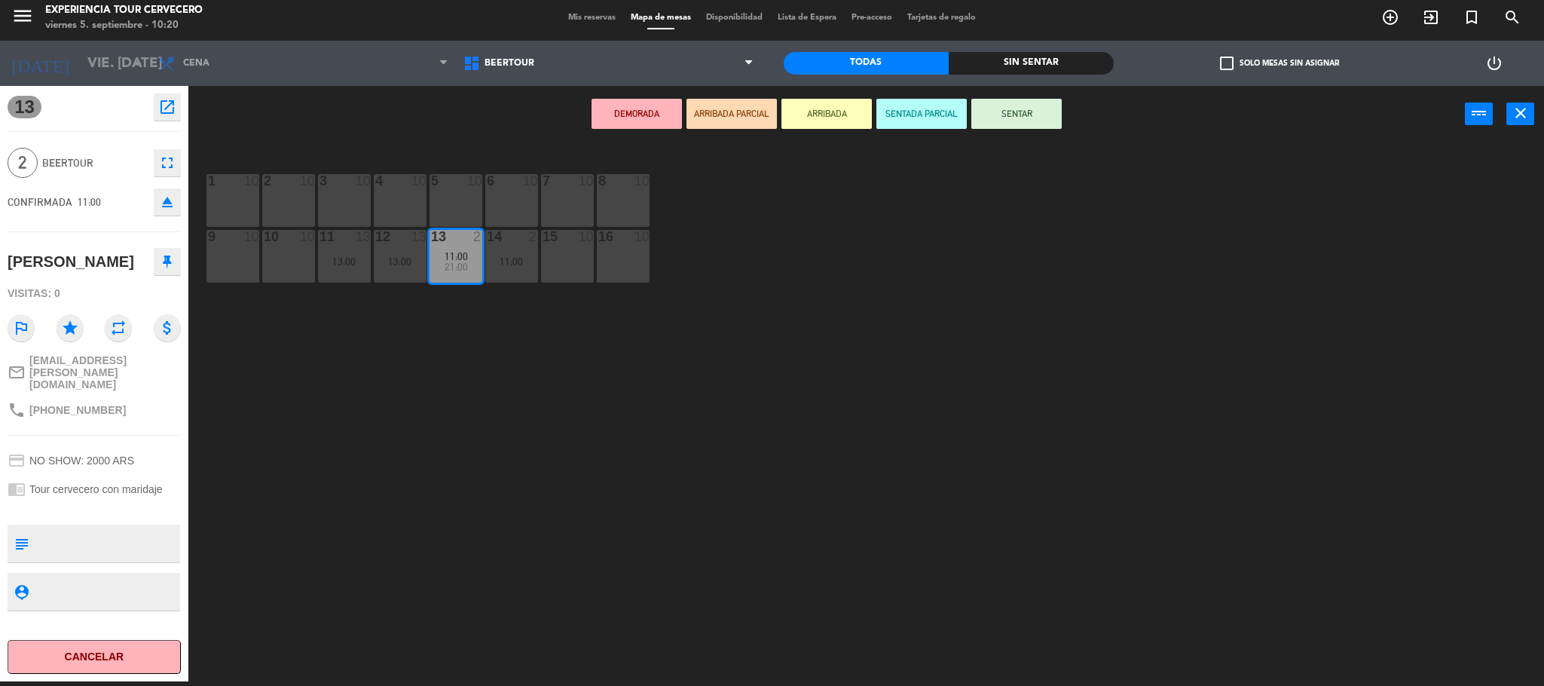
click at [158, 115] on icon "open_in_new" at bounding box center [167, 107] width 18 height 18
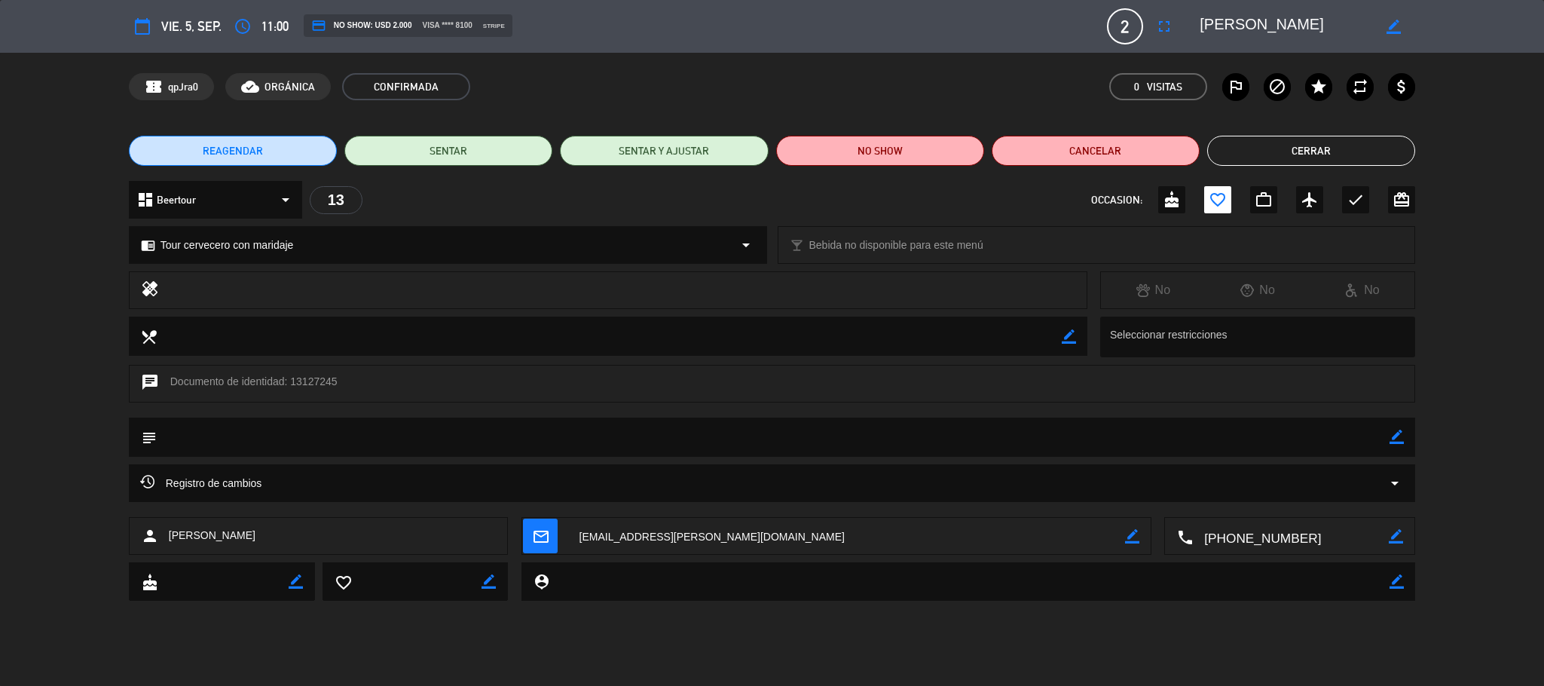
click at [286, 191] on icon "arrow_drop_down" at bounding box center [286, 200] width 18 height 18
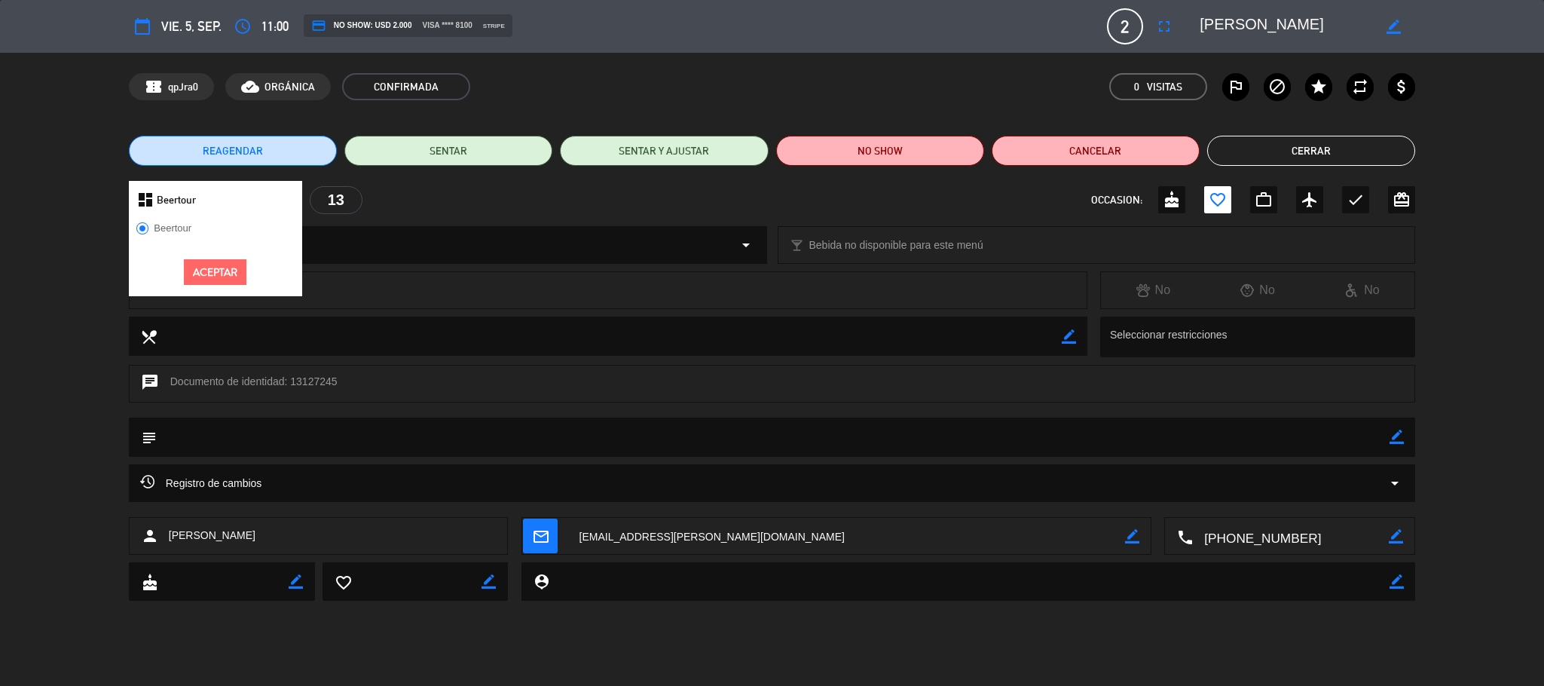
click at [242, 276] on button "Aceptar" at bounding box center [215, 272] width 63 height 26
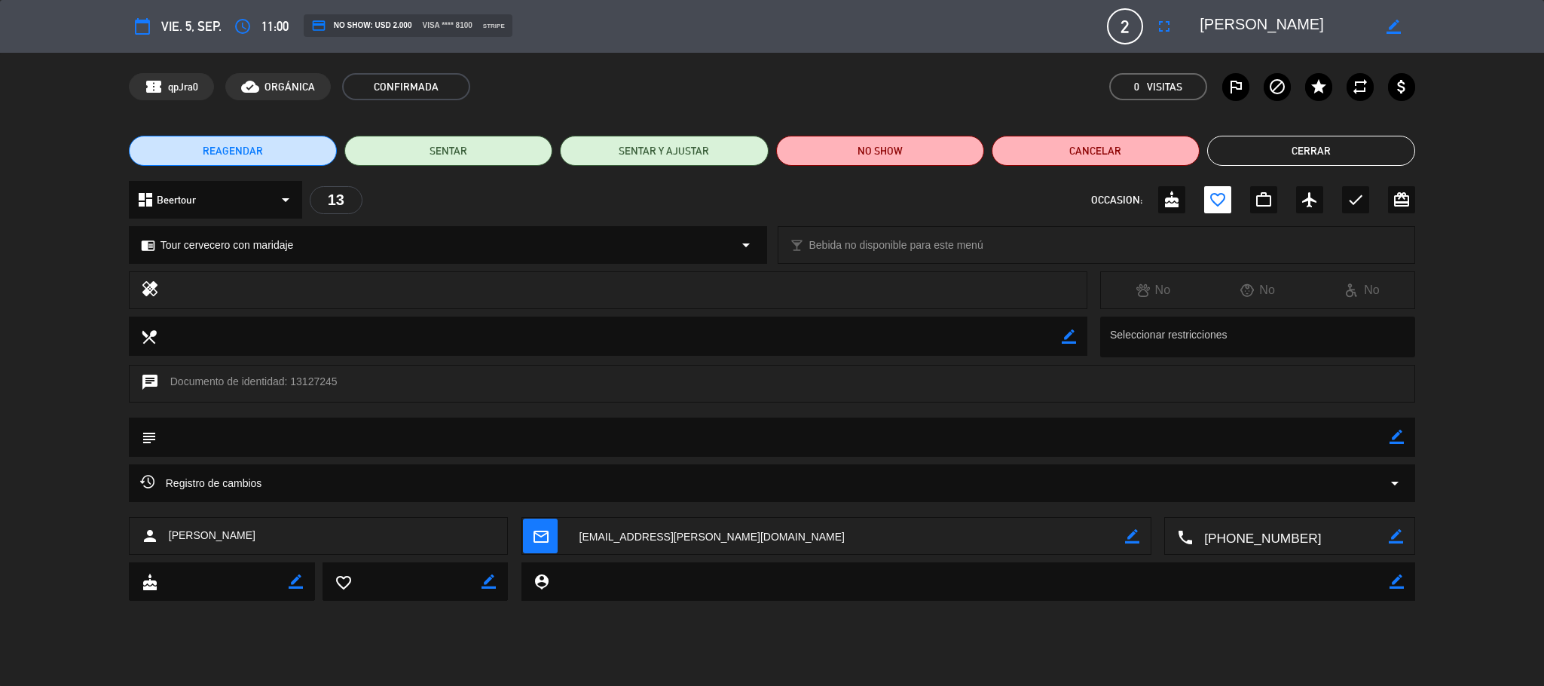
click at [1236, 147] on button "Cerrar" at bounding box center [1311, 151] width 208 height 30
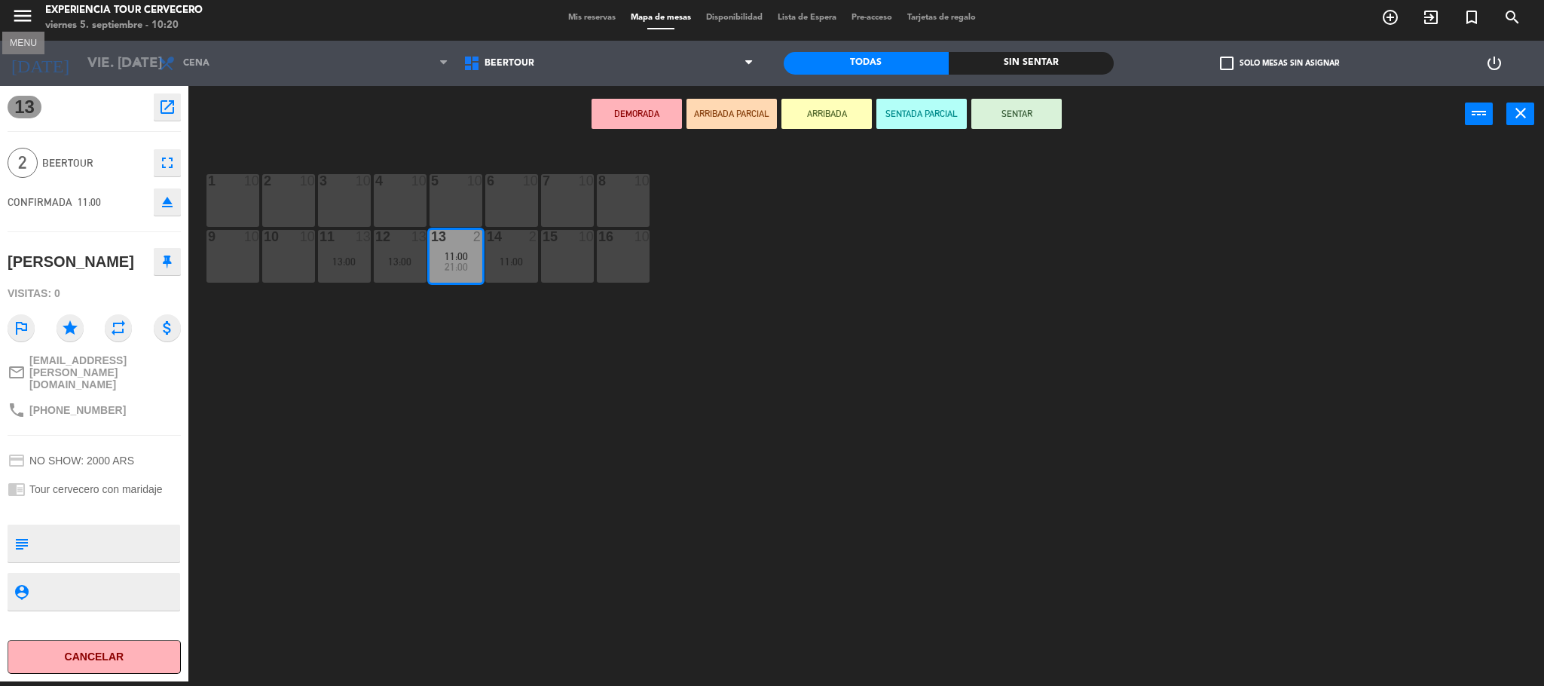
click at [27, 10] on icon "menu" at bounding box center [22, 16] width 23 height 23
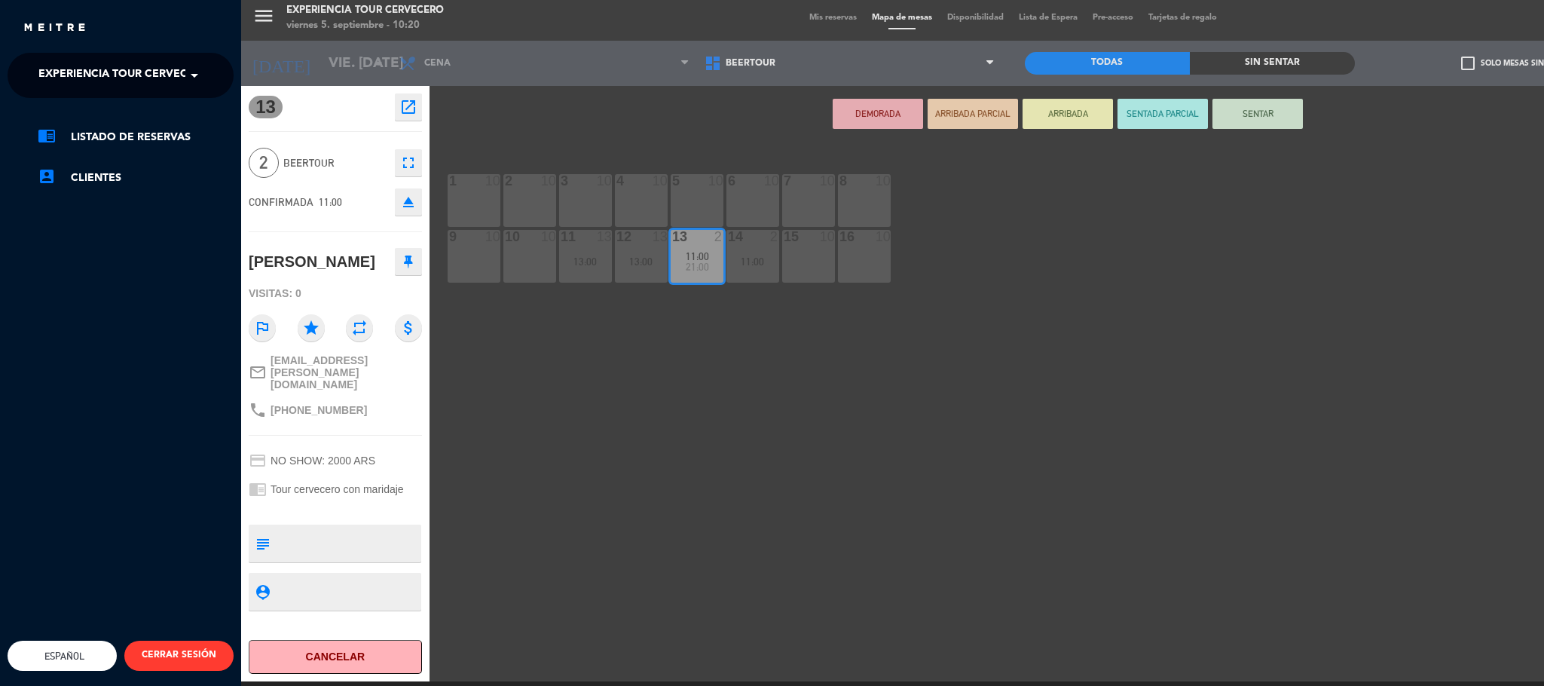
click at [98, 64] on span "Experiencia Tour Cervecero" at bounding box center [124, 76] width 172 height 32
click at [118, 118] on span "Cervecería Patagonia Bariloche" at bounding box center [114, 116] width 197 height 17
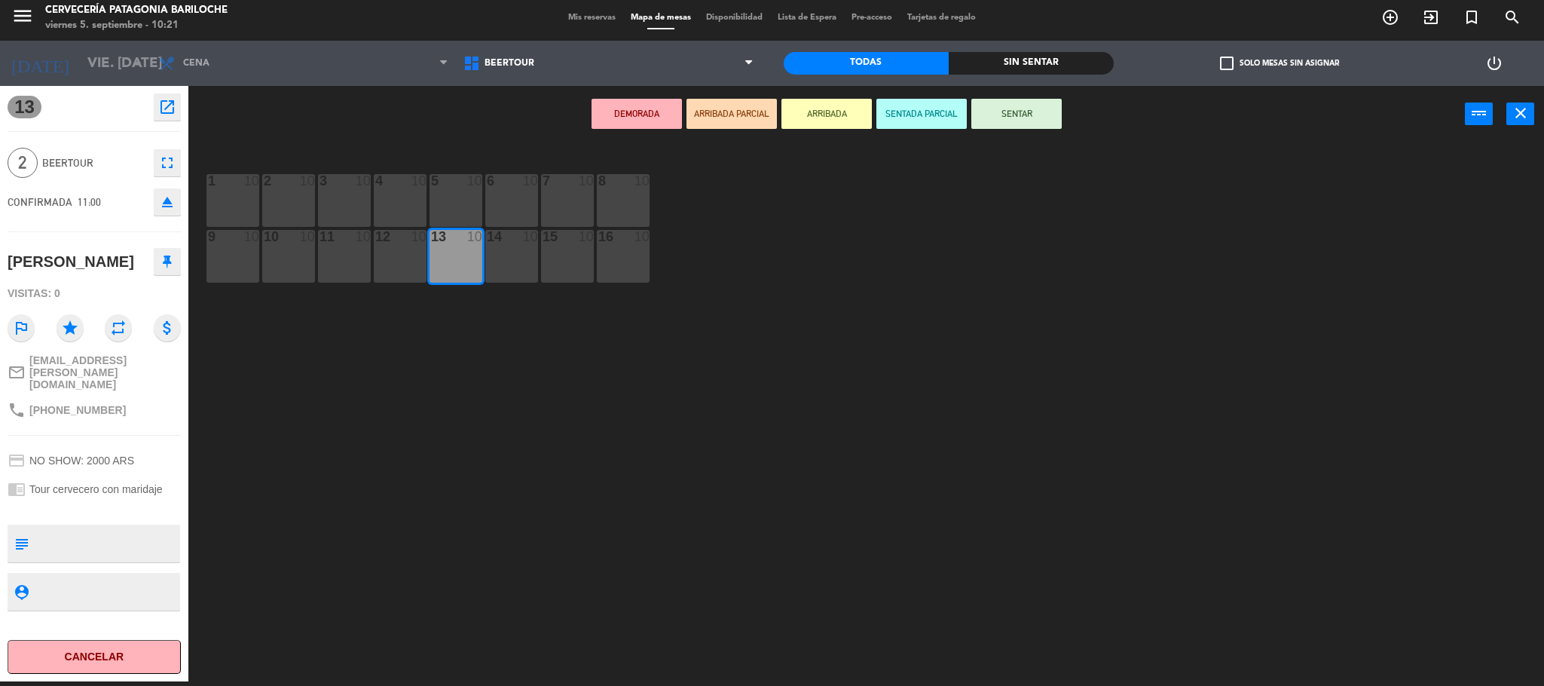
click at [573, 14] on span "Mis reservas" at bounding box center [592, 18] width 63 height 8
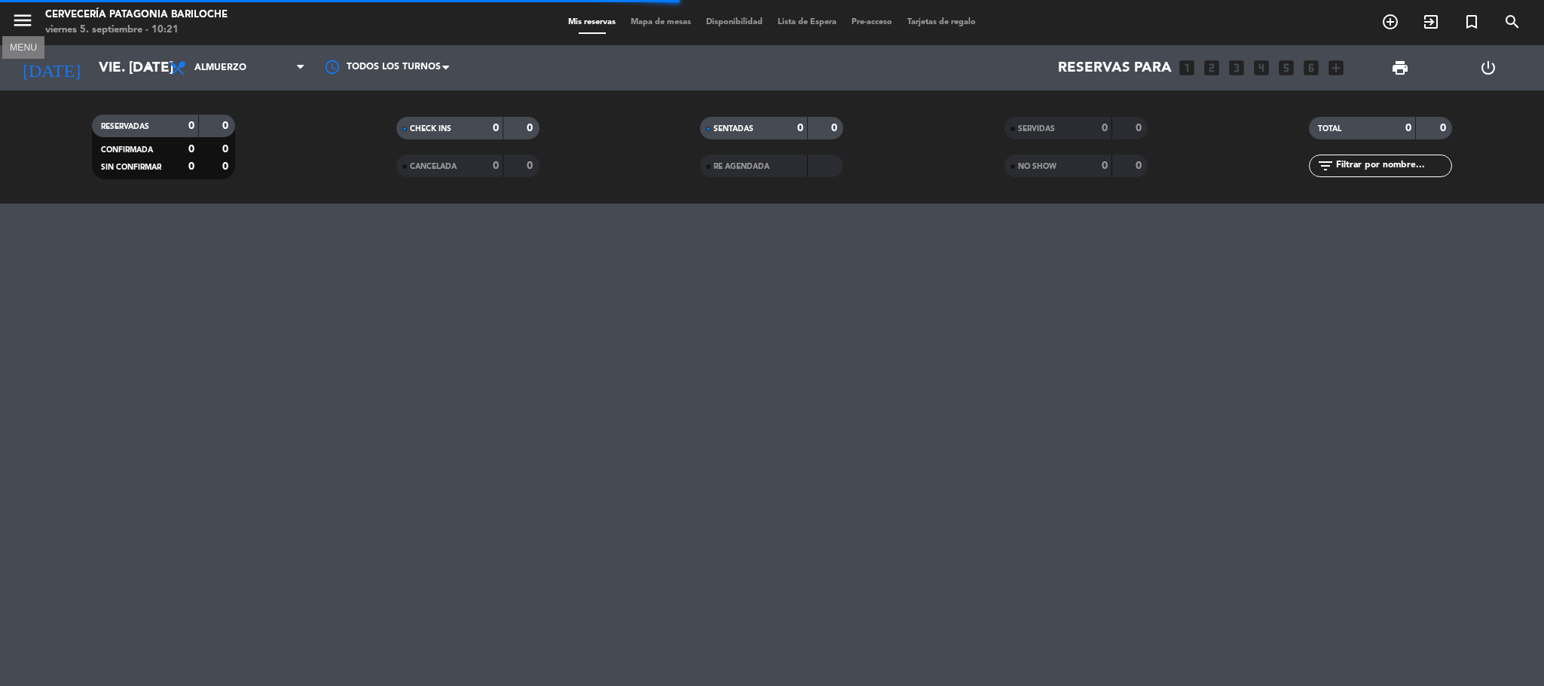
click at [26, 20] on icon "menu" at bounding box center [22, 20] width 23 height 23
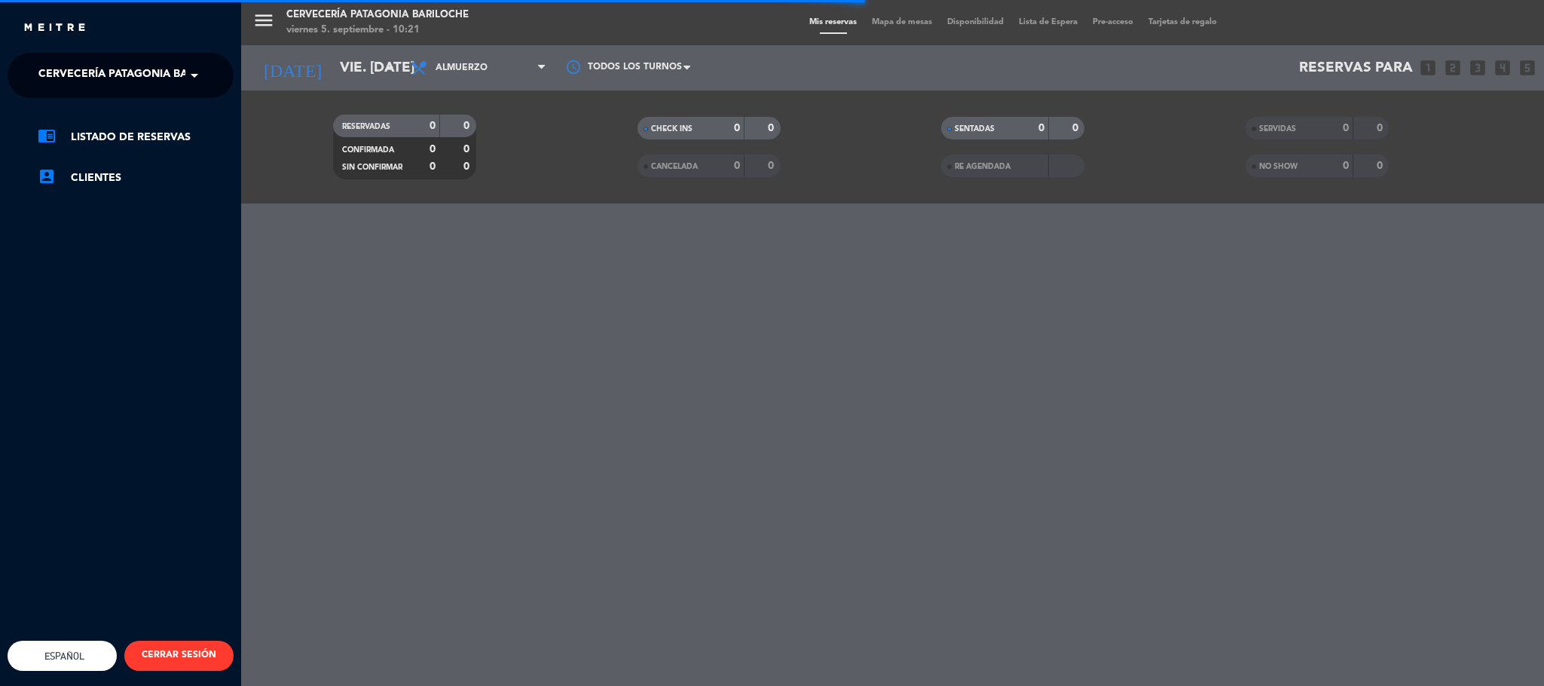
click at [151, 28] on div "close" at bounding box center [126, 28] width 207 height 19
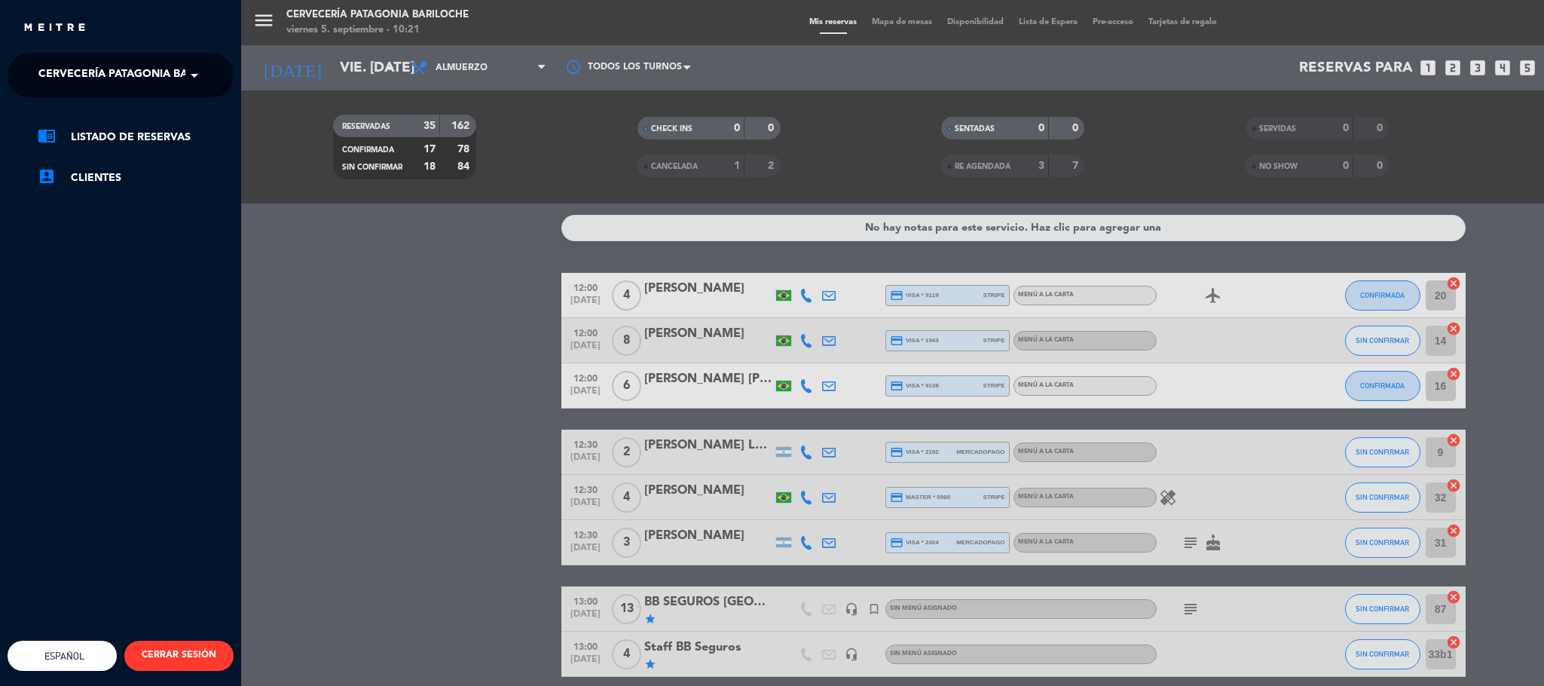
click at [895, 19] on div "menu Cervecería Patagonia Bariloche viernes 5. septiembre - 10:21 Mis reservas …" at bounding box center [1013, 343] width 1544 height 686
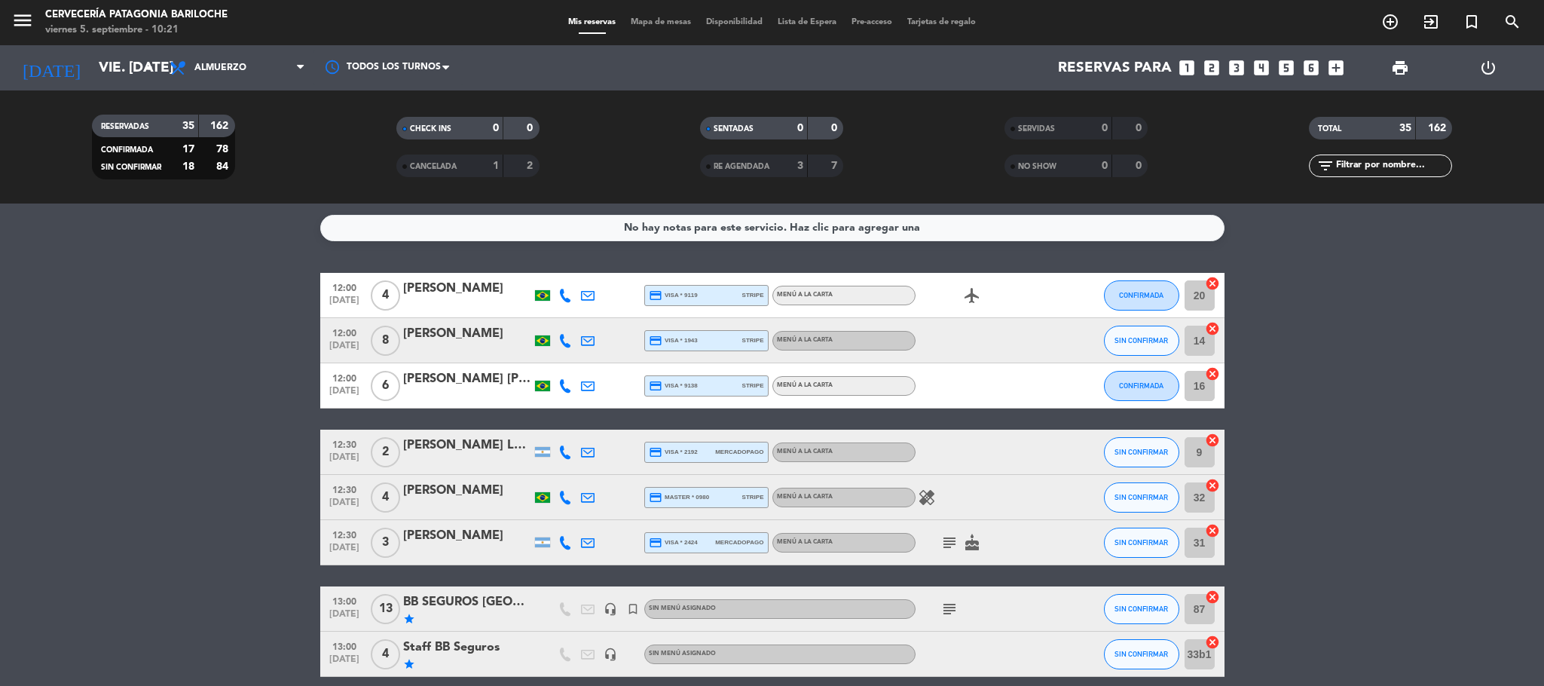
click at [653, 23] on span "Mapa de mesas" at bounding box center [660, 22] width 75 height 8
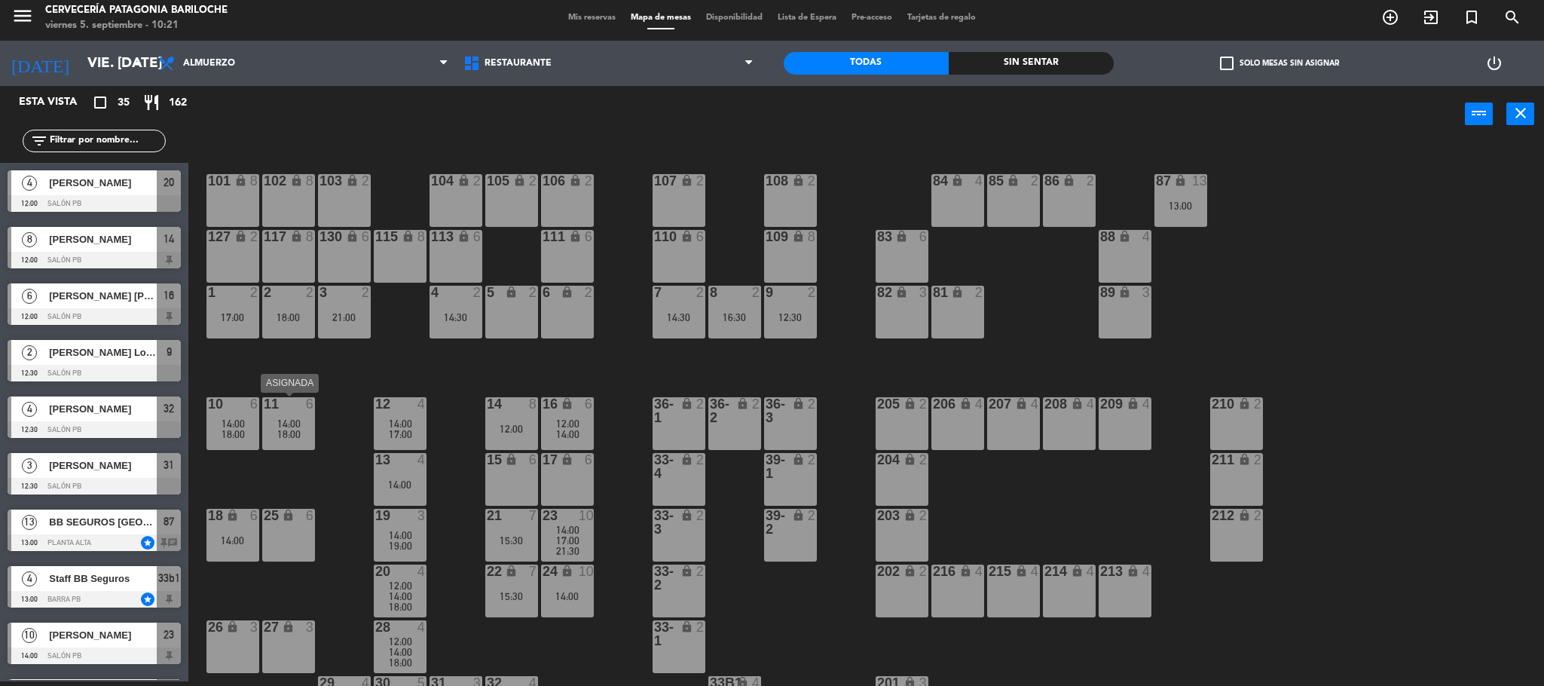
click at [301, 403] on div "6" at bounding box center [313, 404] width 25 height 14
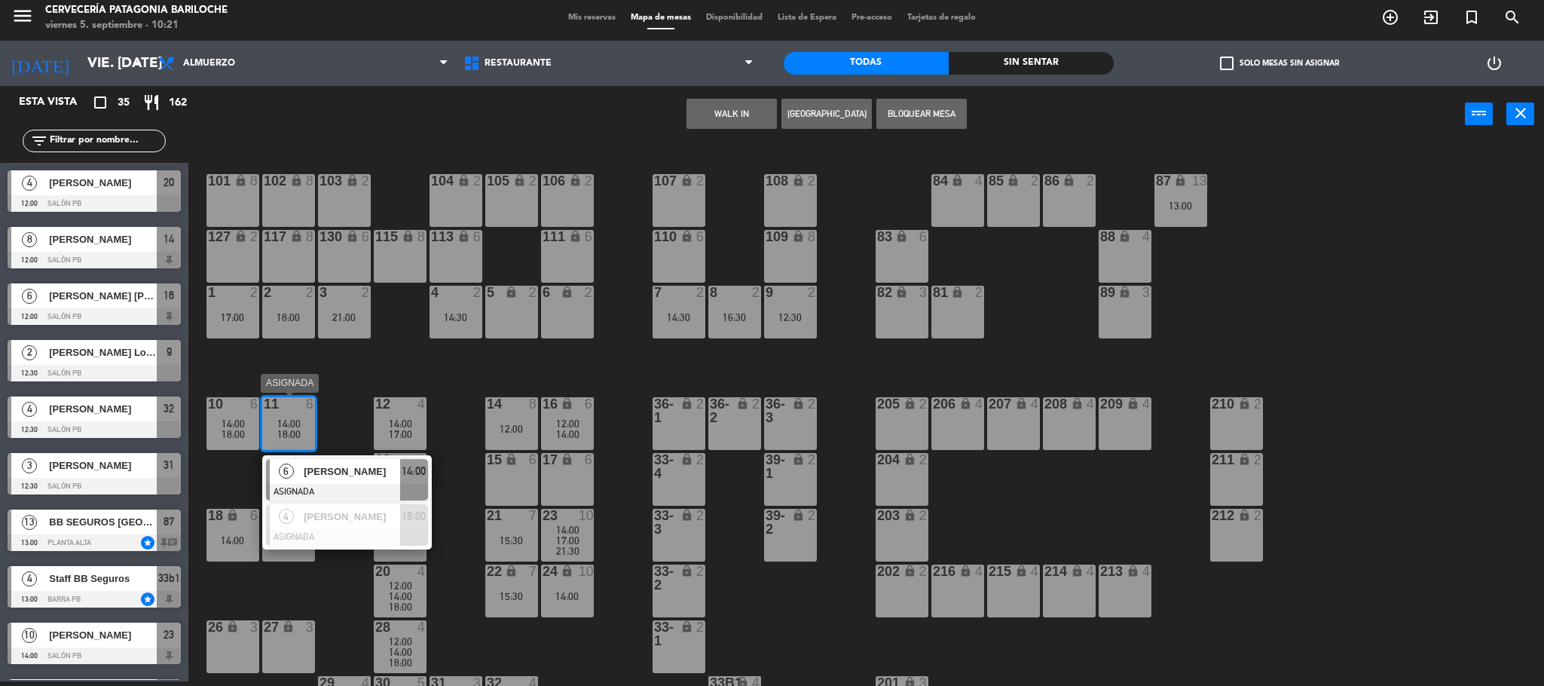
click at [335, 462] on div "[PERSON_NAME]" at bounding box center [351, 471] width 98 height 25
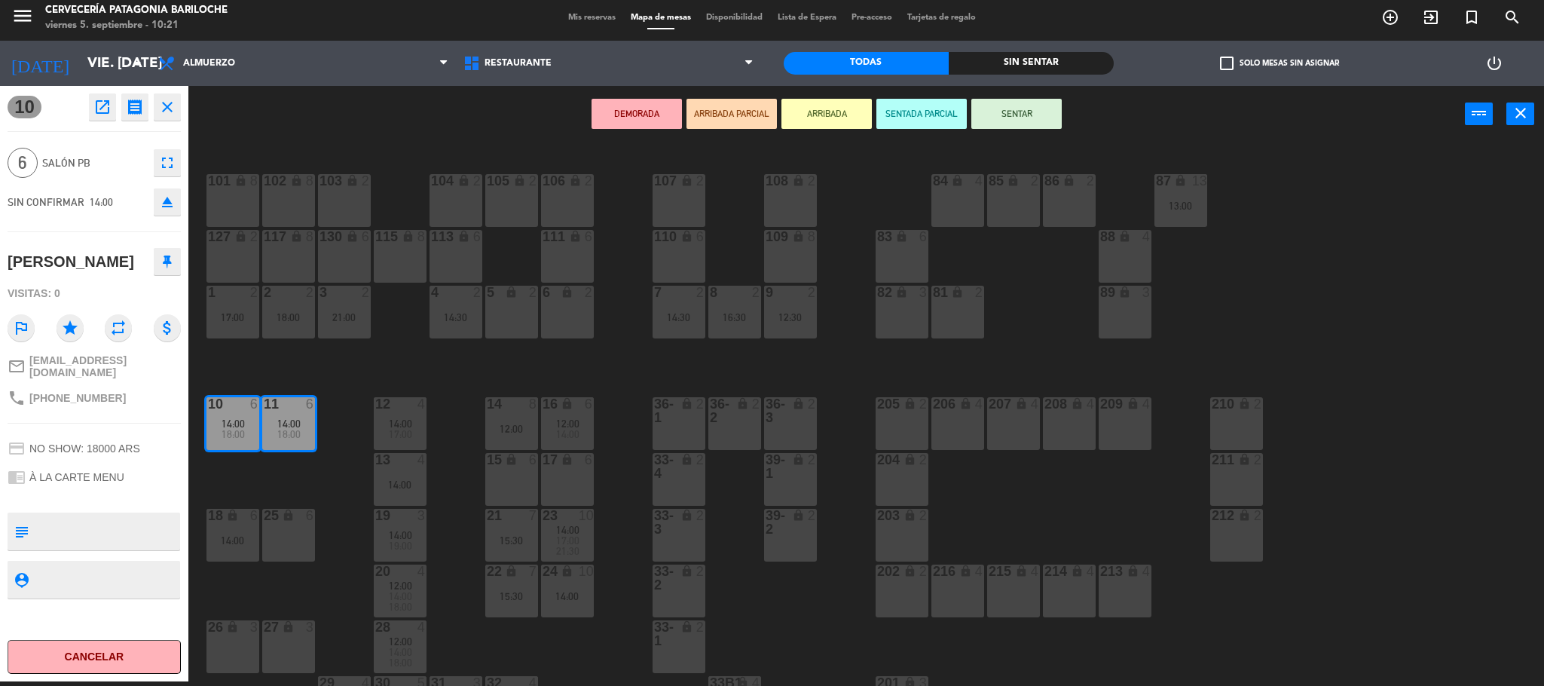
scroll to position [41, 0]
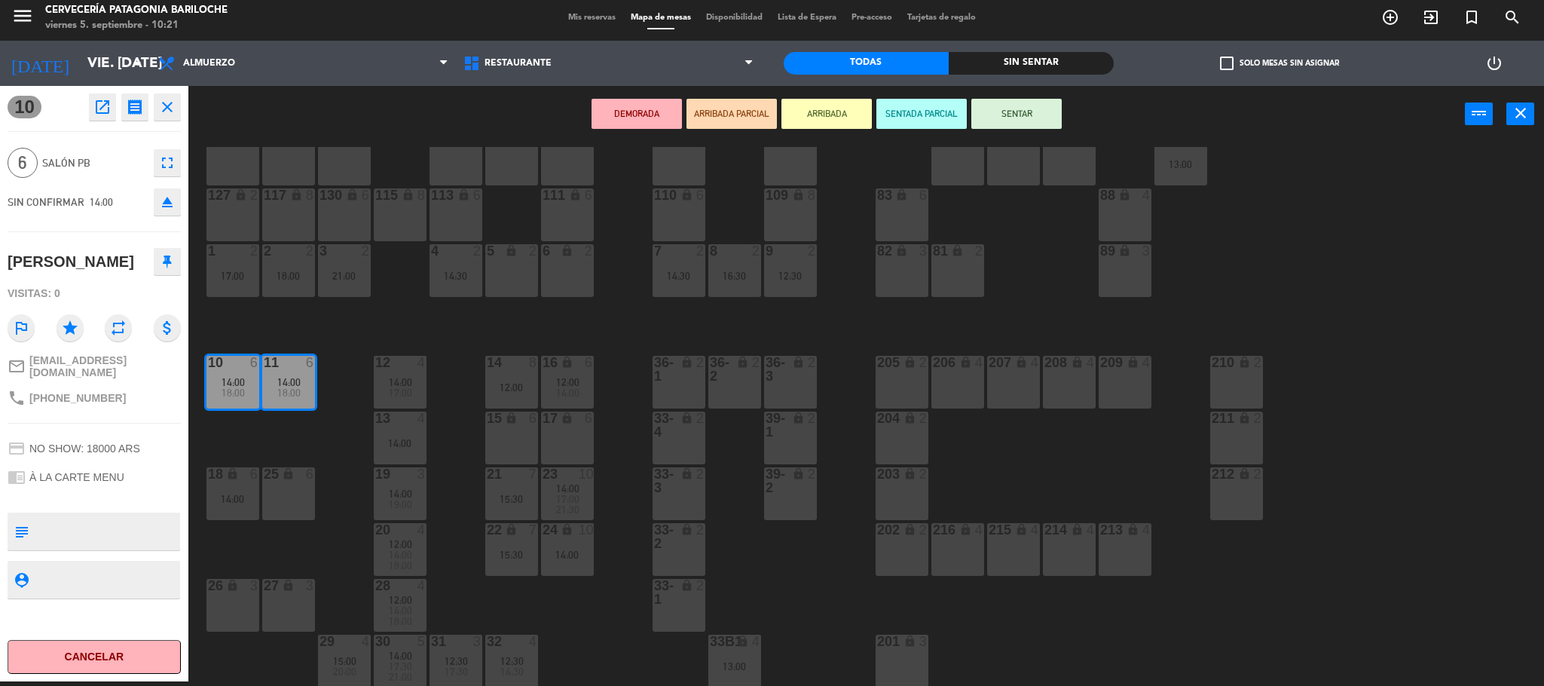
click at [278, 610] on div "27 lock 3" at bounding box center [288, 605] width 53 height 53
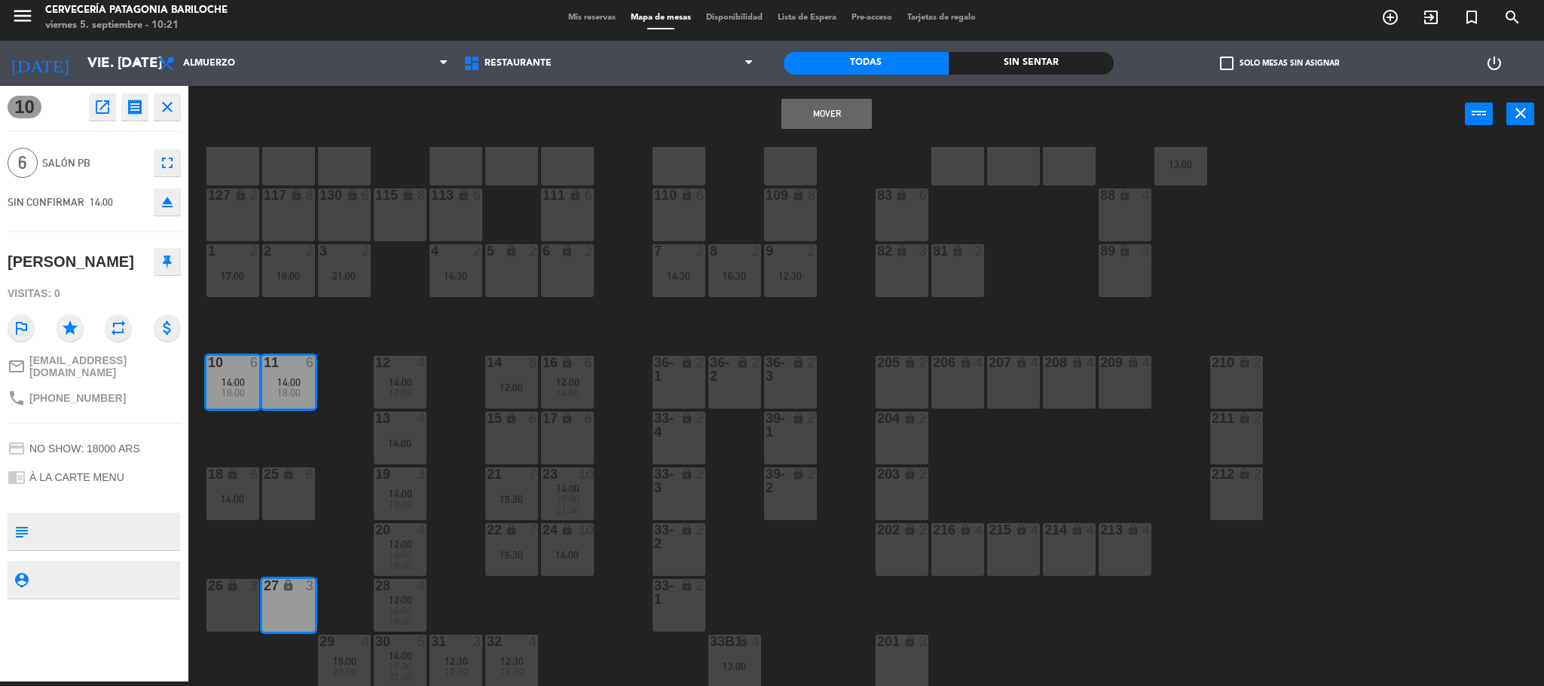
click at [245, 604] on div "26 lock 3" at bounding box center [232, 605] width 53 height 53
click at [830, 107] on button "Mover y Unir" at bounding box center [826, 114] width 90 height 30
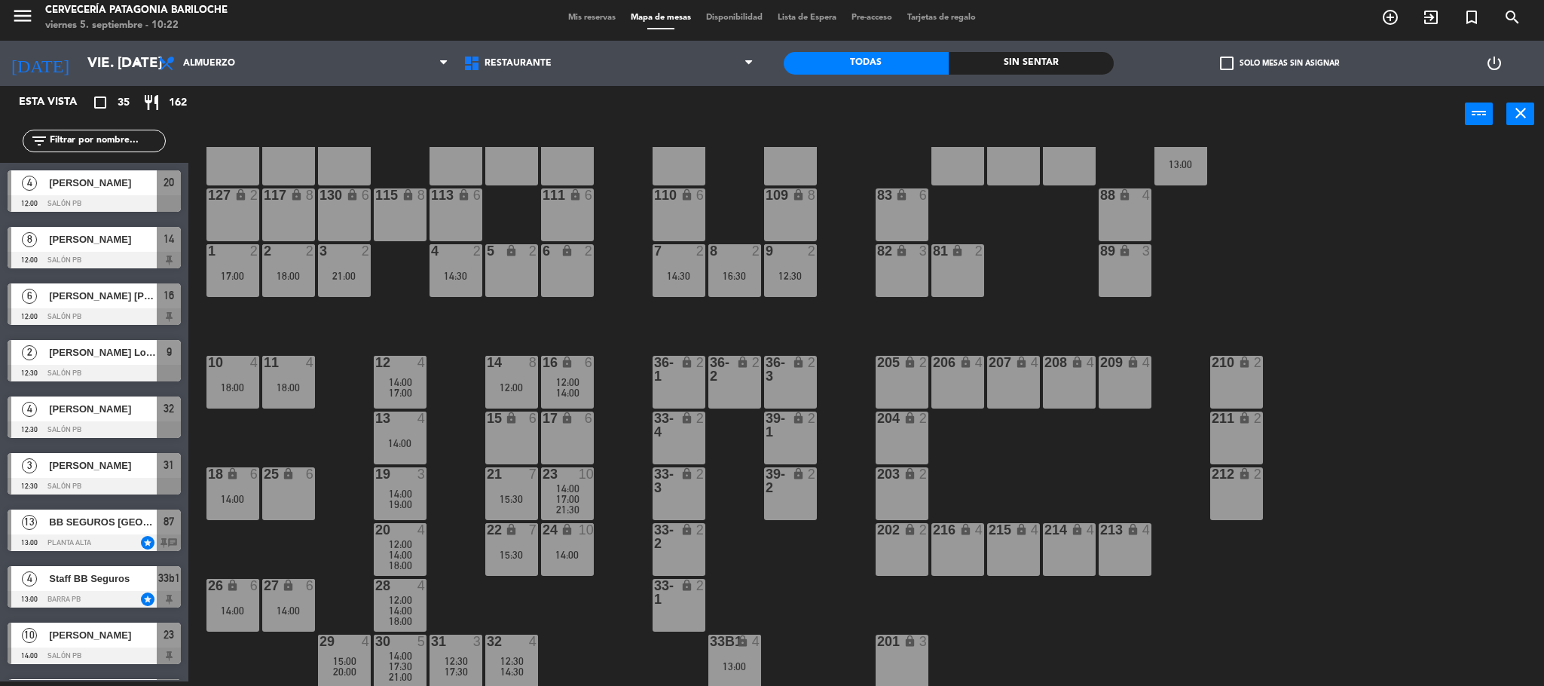
scroll to position [5, 0]
click at [305, 382] on div "18:00" at bounding box center [288, 387] width 53 height 11
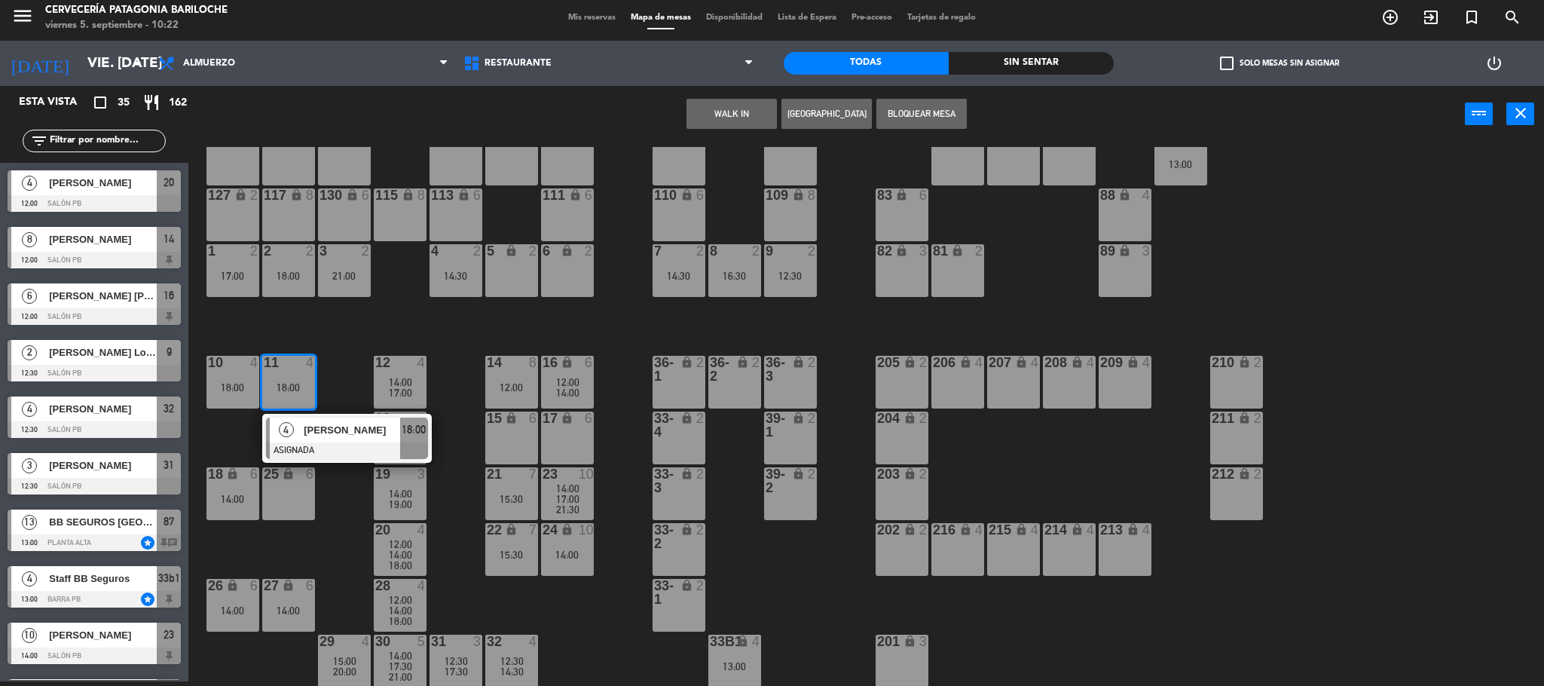
click at [240, 390] on div "18:00" at bounding box center [232, 387] width 53 height 11
click at [733, 111] on button "WALK IN" at bounding box center [731, 114] width 90 height 30
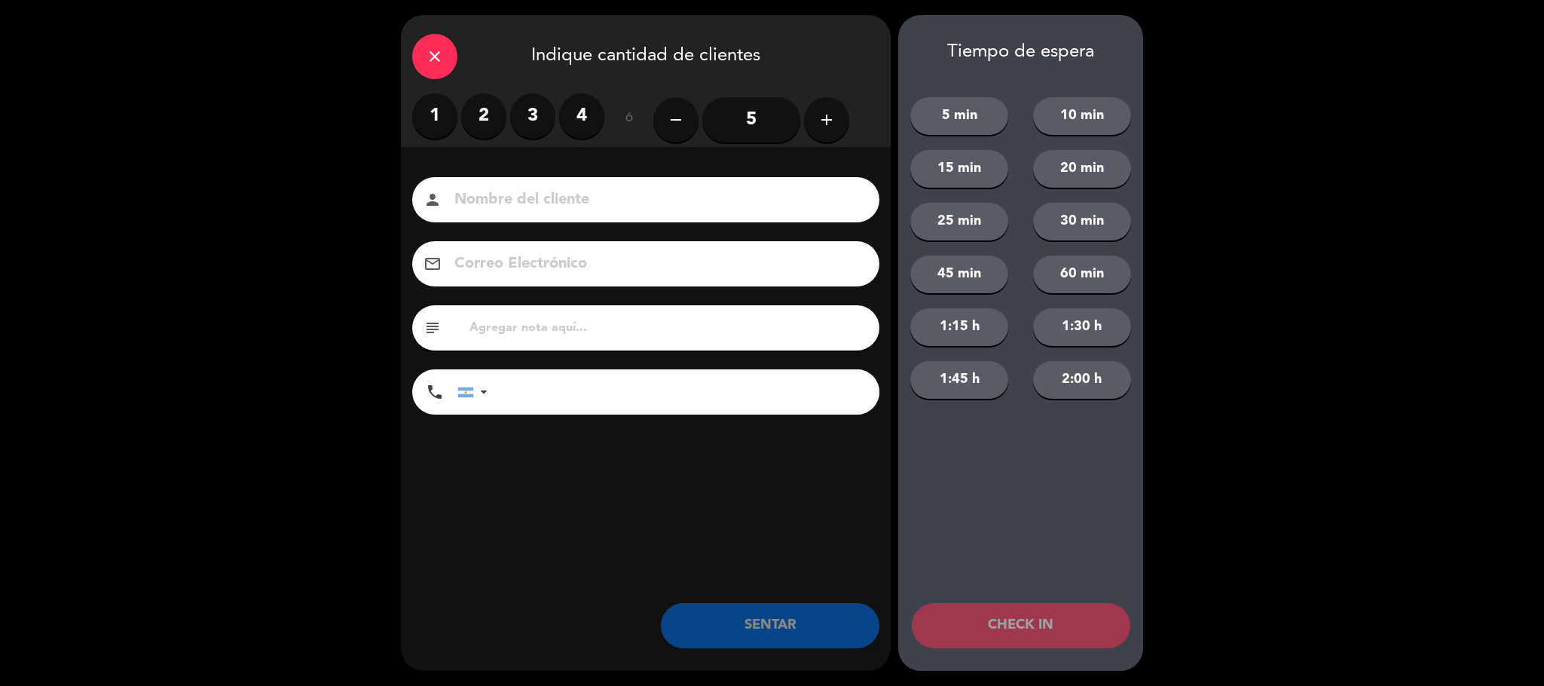
click at [581, 114] on label "4" at bounding box center [581, 115] width 45 height 45
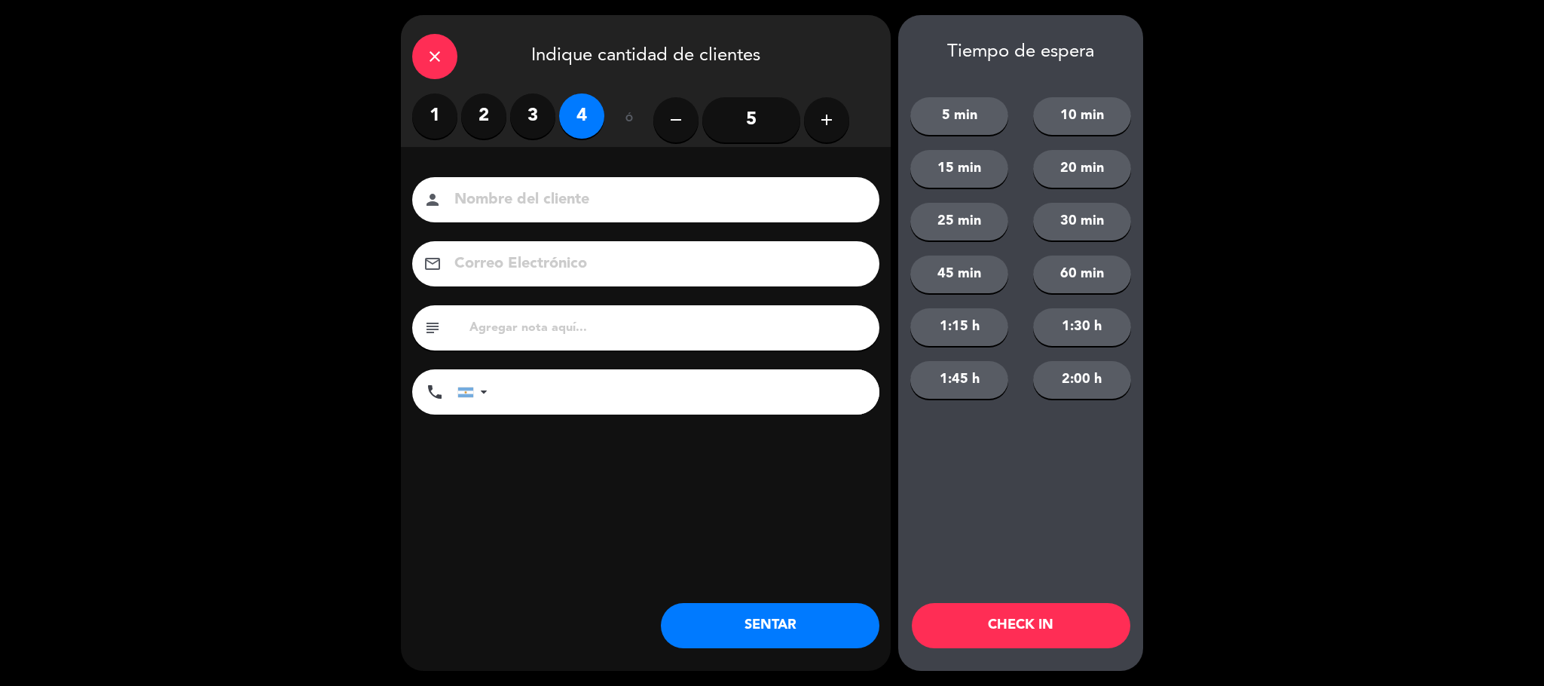
click at [628, 188] on input at bounding box center [656, 200] width 407 height 26
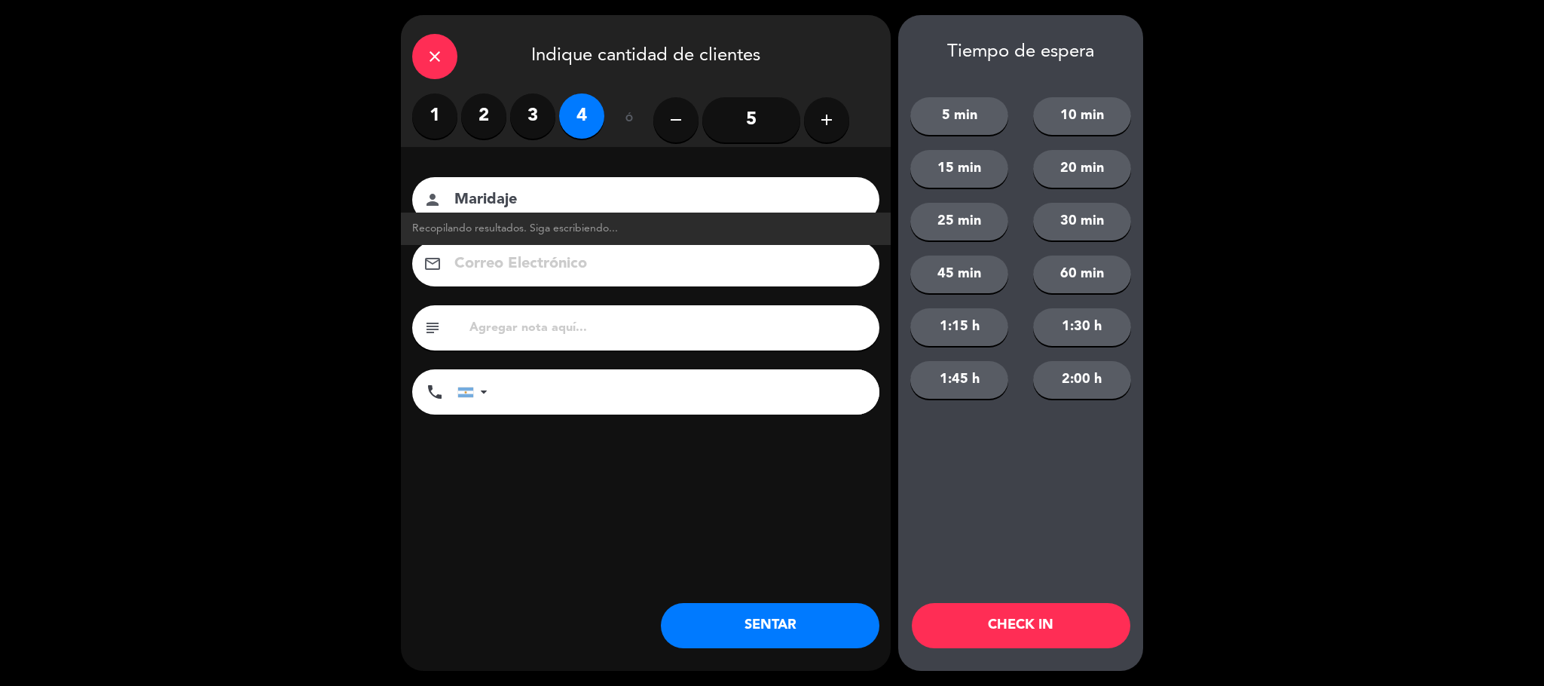
type input "Maridaje"
click at [1080, 286] on button "60 min" at bounding box center [1082, 274] width 98 height 38
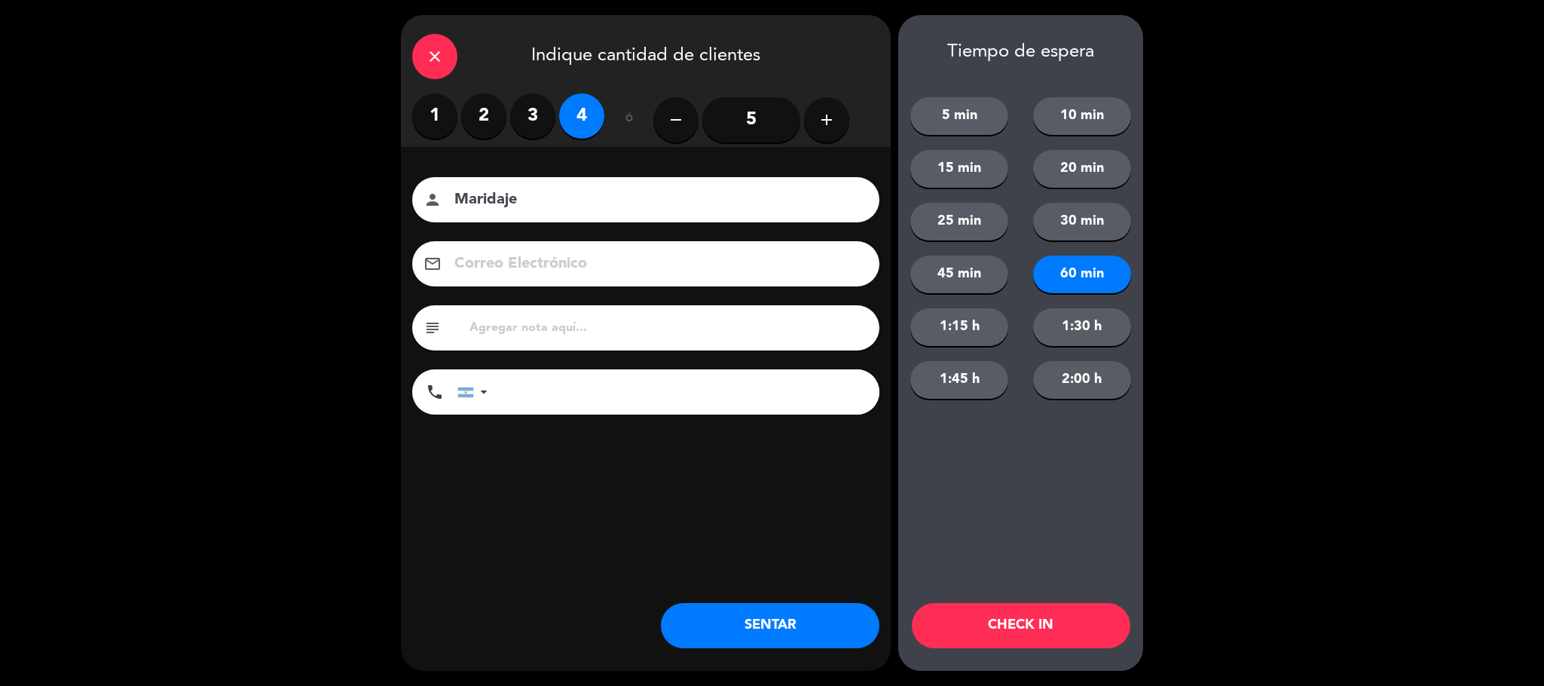
click at [1002, 619] on button "CHECK IN" at bounding box center [1021, 625] width 219 height 45
